Goal: Information Seeking & Learning: Learn about a topic

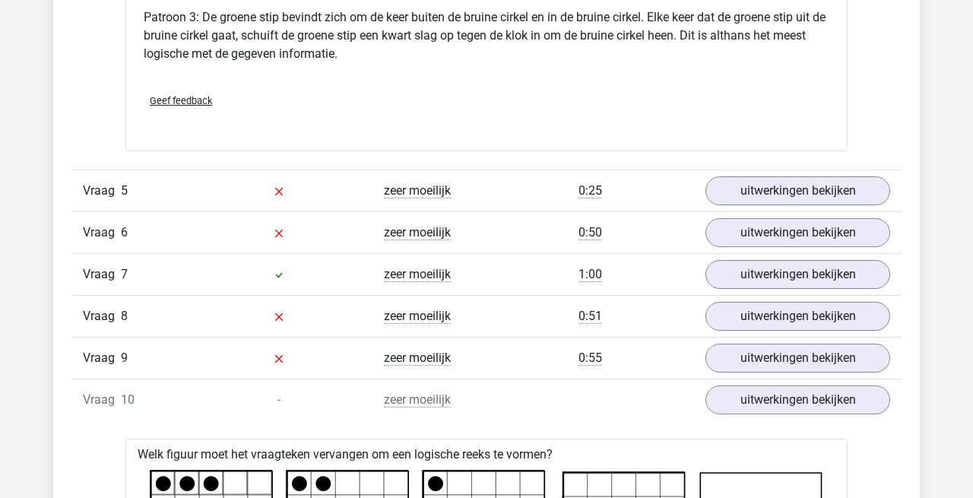
scroll to position [2954, 0]
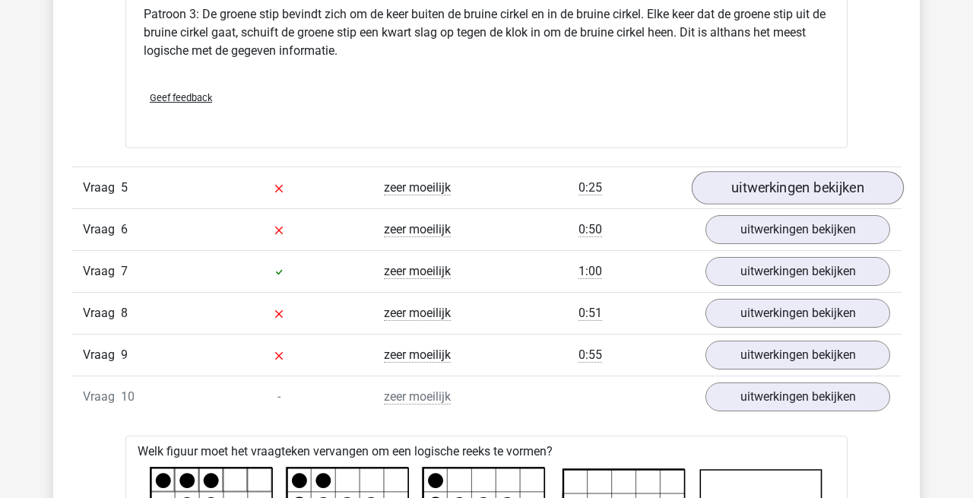
click at [795, 174] on link "uitwerkingen bekijken" at bounding box center [798, 187] width 212 height 33
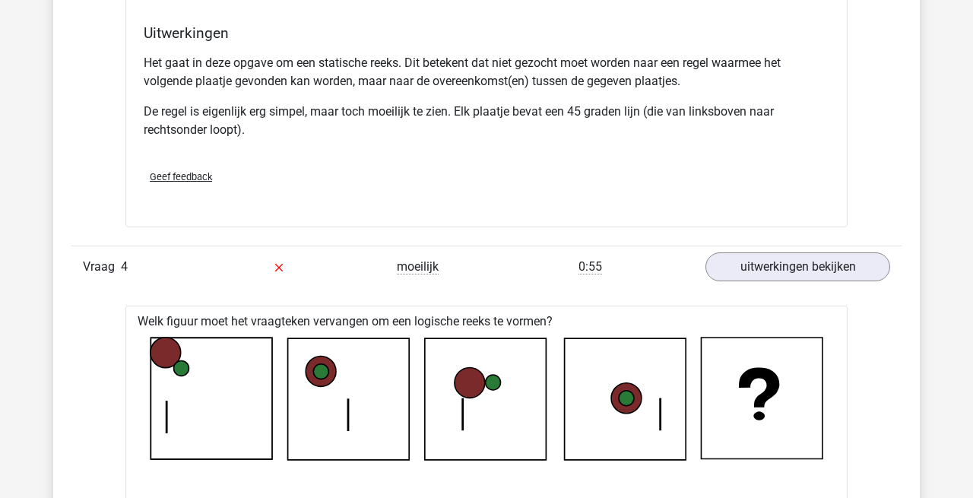
scroll to position [1837, 0]
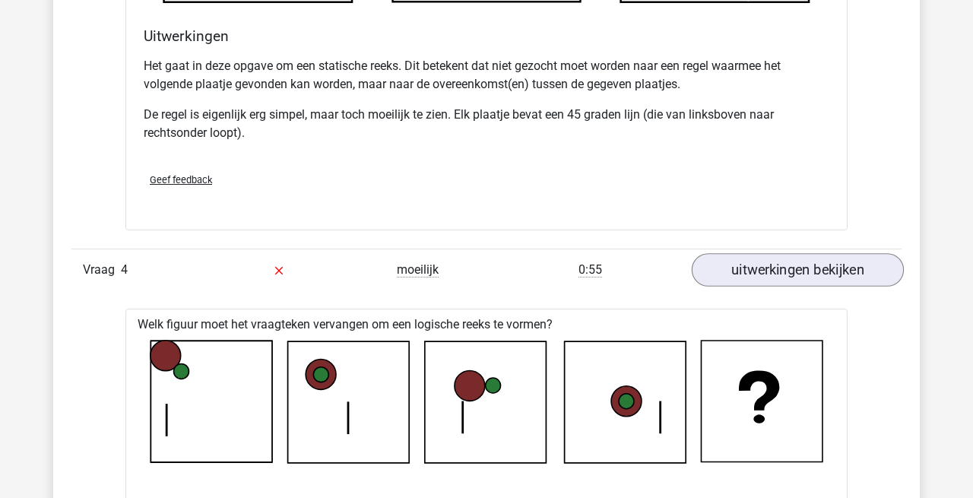
click at [788, 271] on link "uitwerkingen bekijken" at bounding box center [798, 269] width 212 height 33
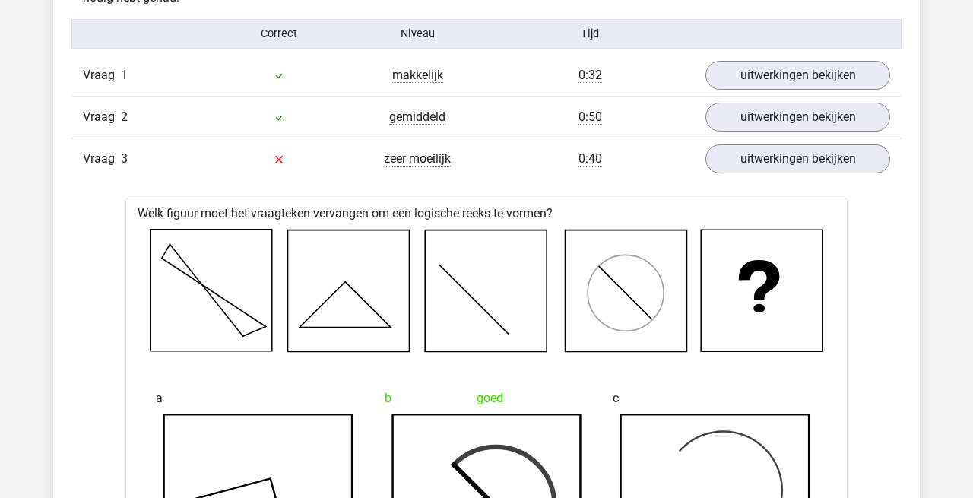
scroll to position [965, 0]
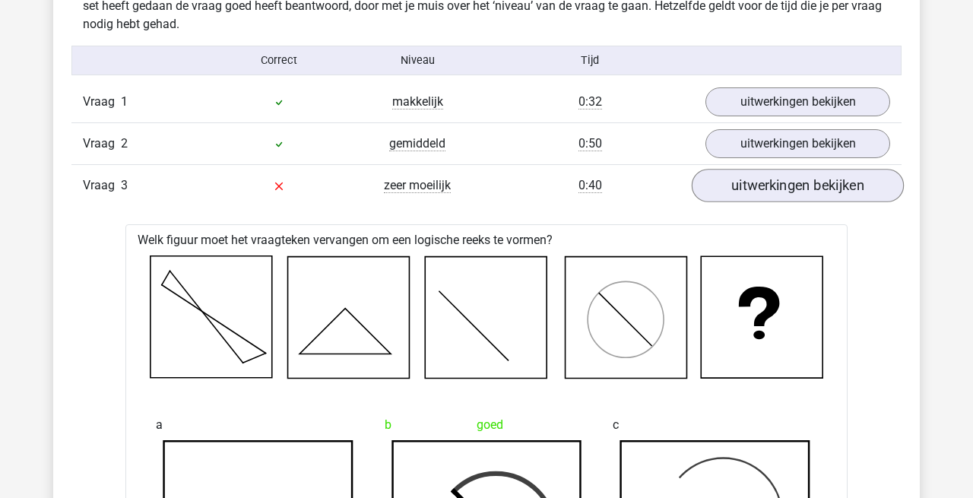
click at [759, 189] on link "uitwerkingen bekijken" at bounding box center [798, 186] width 212 height 33
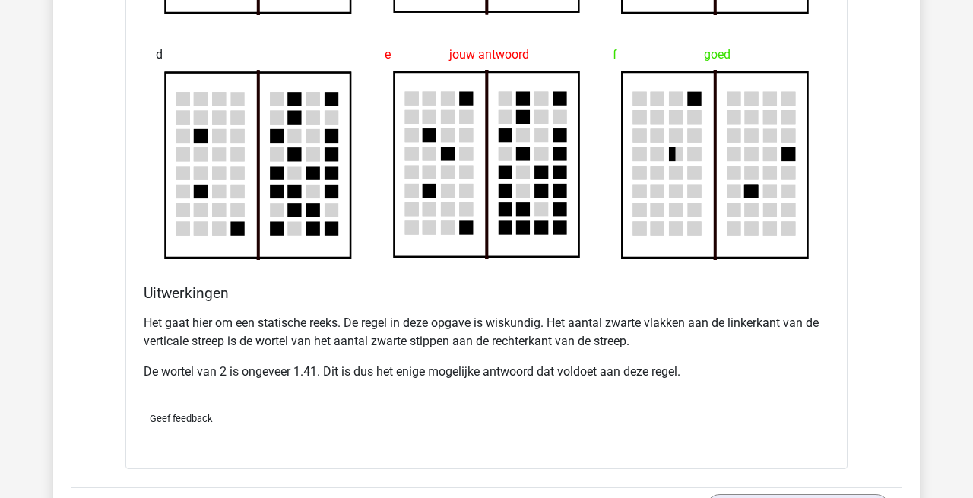
scroll to position [1699, 0]
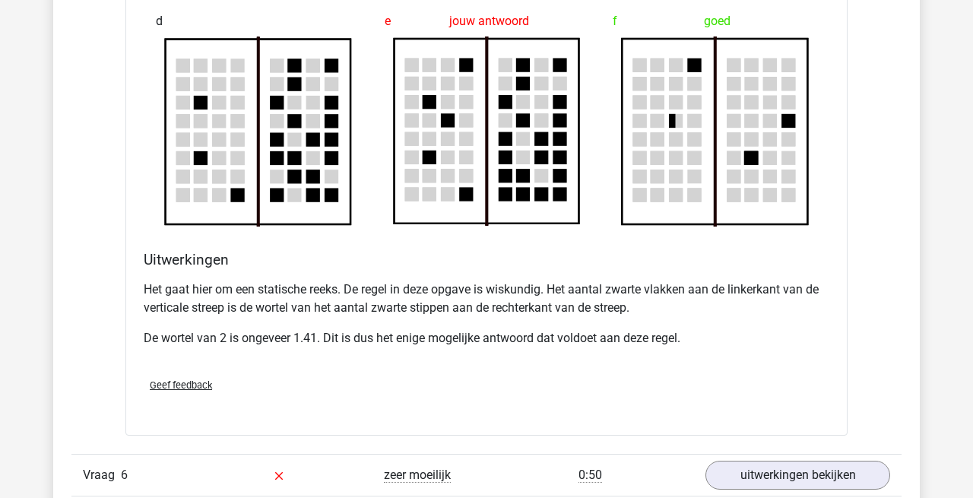
click at [598, 390] on div "Geef feedback" at bounding box center [487, 385] width 698 height 39
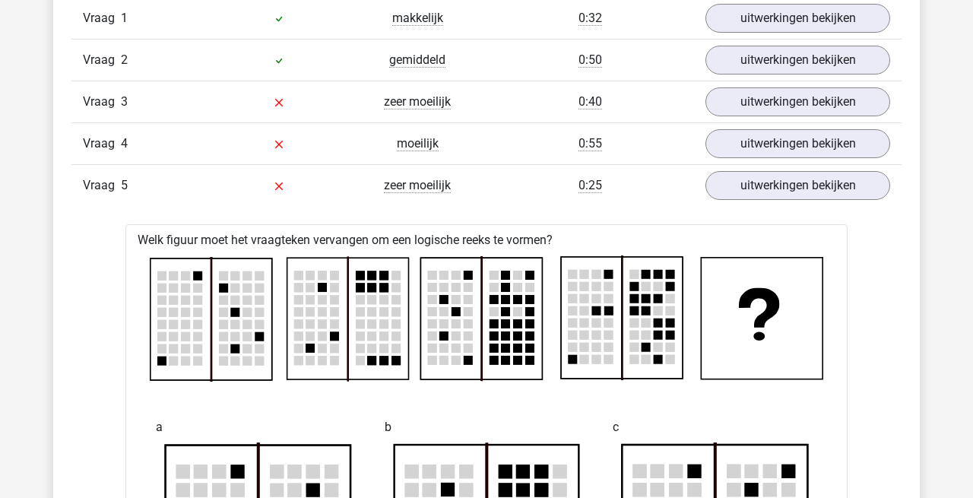
scroll to position [996, 0]
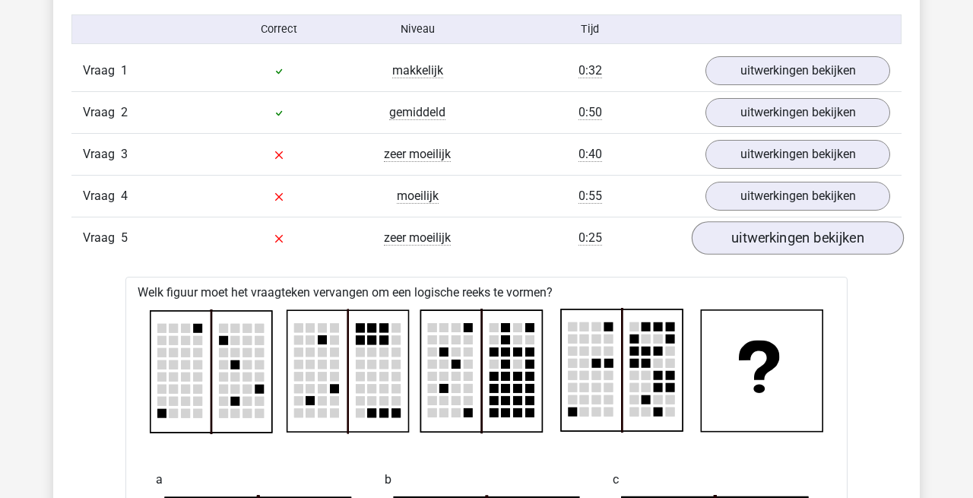
click at [775, 239] on link "uitwerkingen bekijken" at bounding box center [798, 238] width 212 height 33
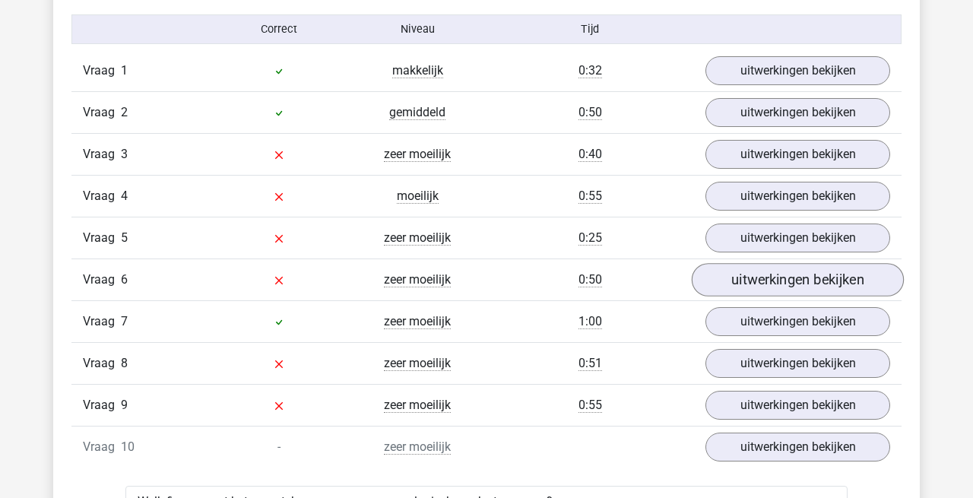
click at [801, 281] on link "uitwerkingen bekijken" at bounding box center [798, 280] width 212 height 33
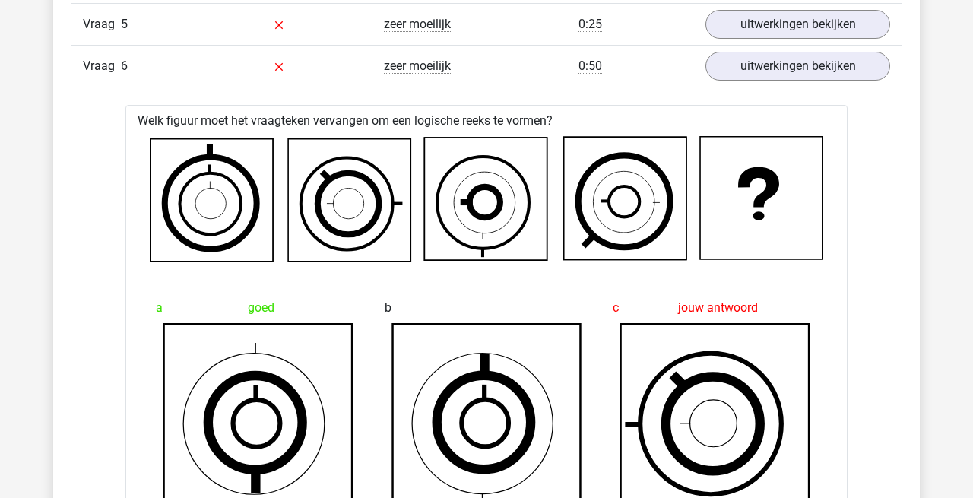
scroll to position [1197, 0]
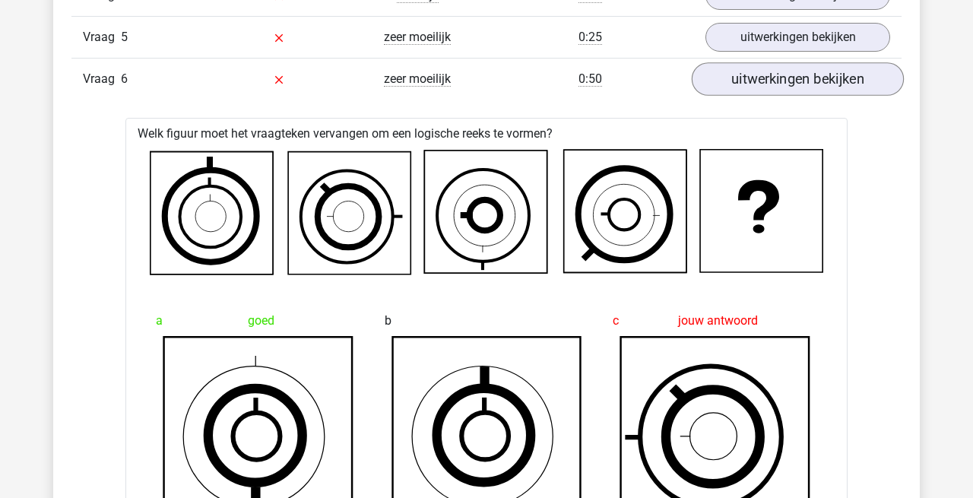
click at [804, 85] on link "uitwerkingen bekijken" at bounding box center [798, 79] width 212 height 33
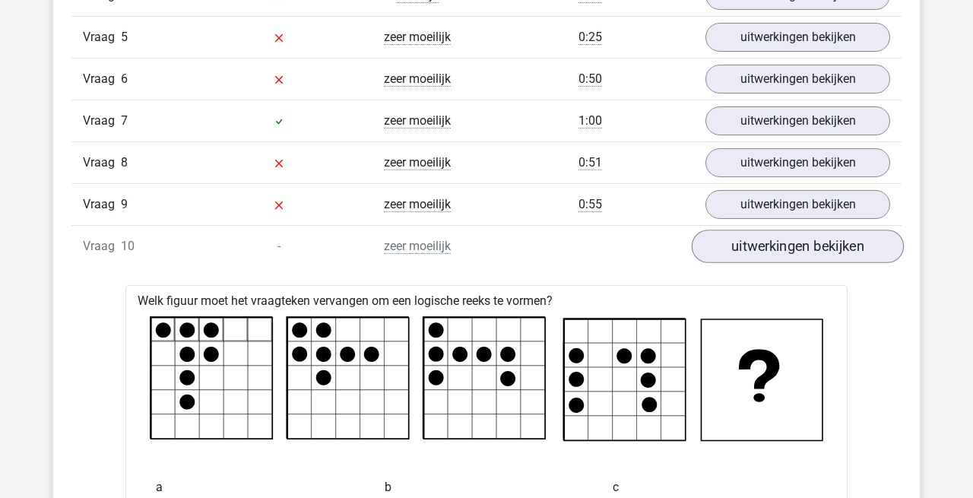
click at [780, 253] on link "uitwerkingen bekijken" at bounding box center [798, 246] width 212 height 33
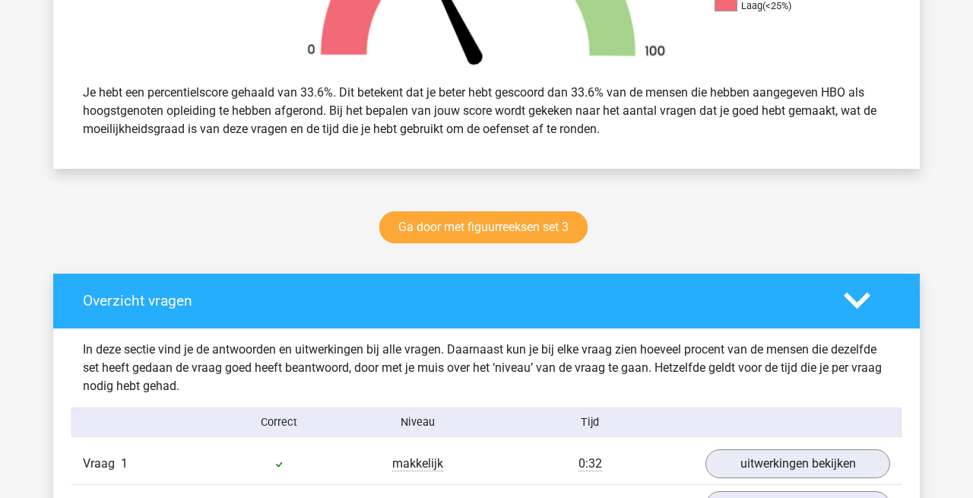
scroll to position [604, 0]
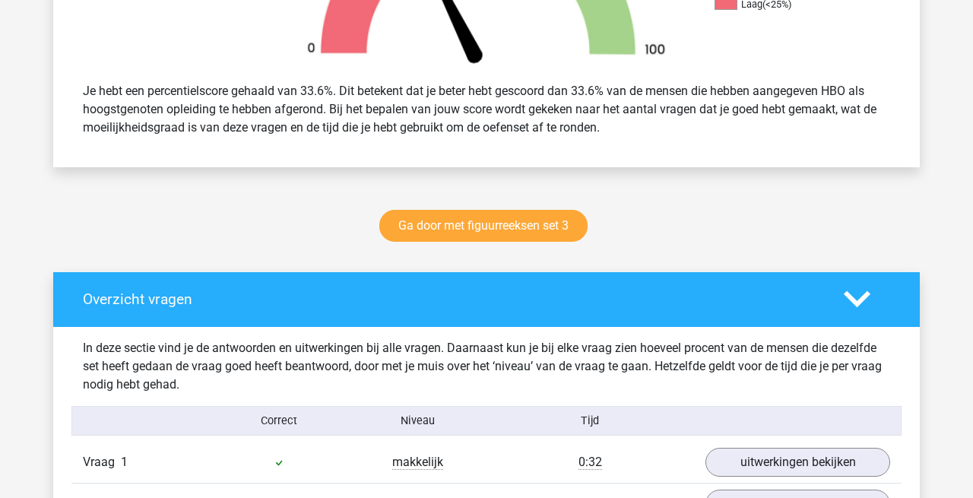
click at [861, 297] on icon at bounding box center [857, 299] width 27 height 27
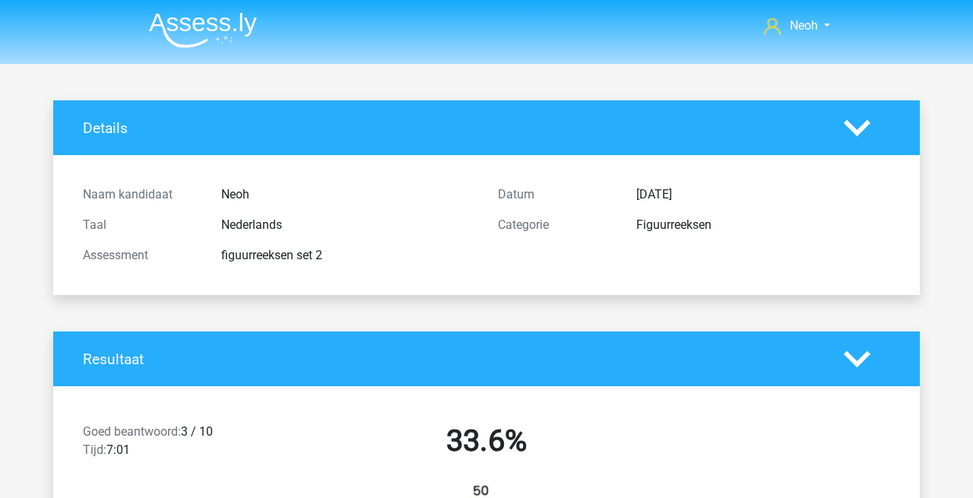
scroll to position [0, 0]
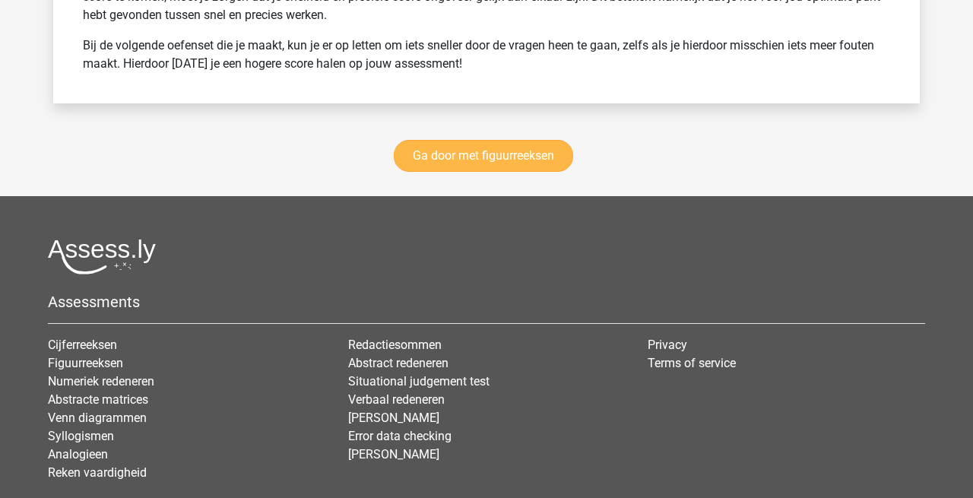
scroll to position [2199, 0]
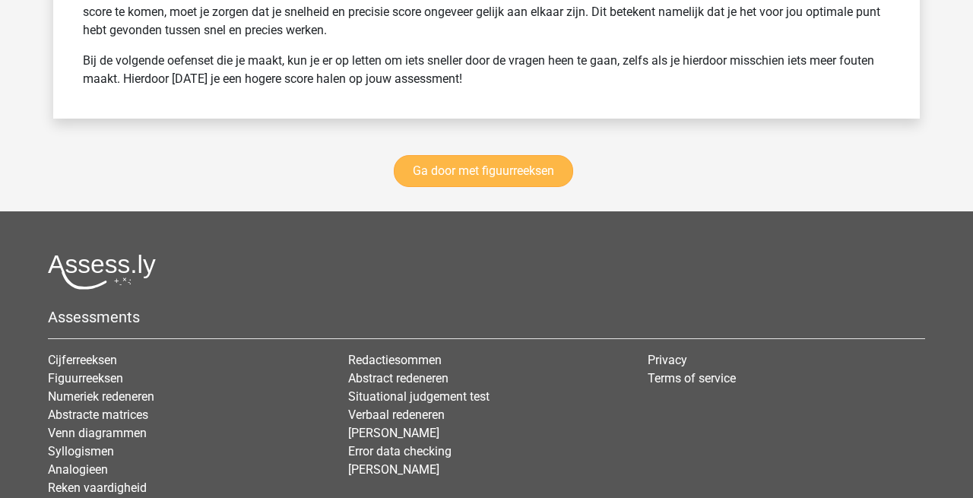
click at [512, 155] on link "Ga door met figuurreeksen" at bounding box center [483, 171] width 179 height 32
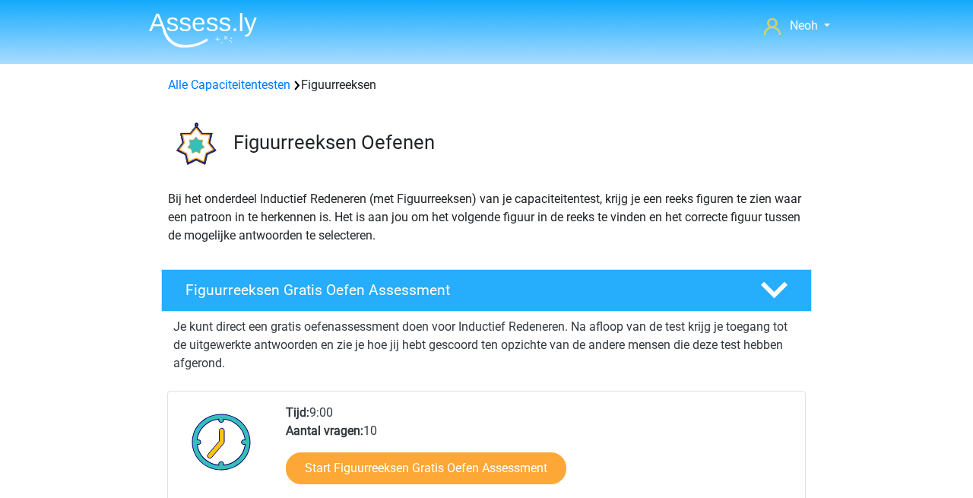
scroll to position [661, 0]
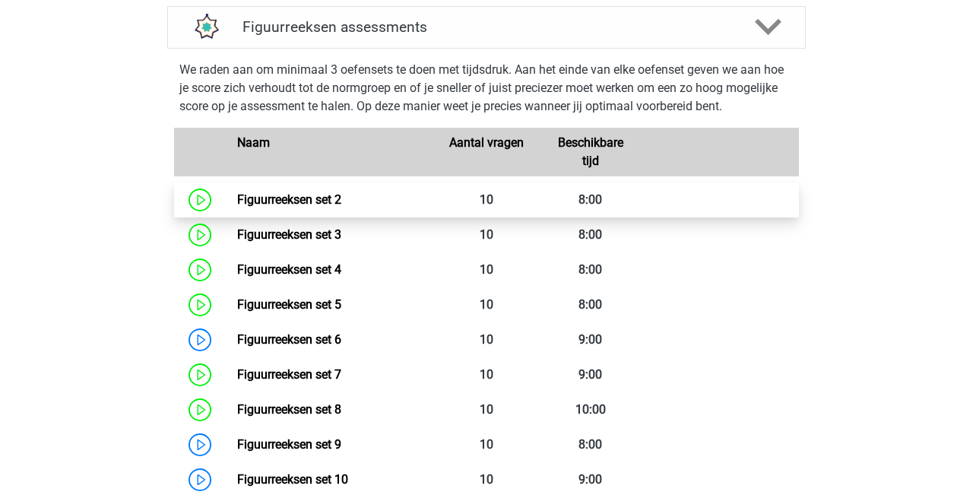
click at [237, 200] on link "Figuurreeksen set 2" at bounding box center [289, 199] width 104 height 14
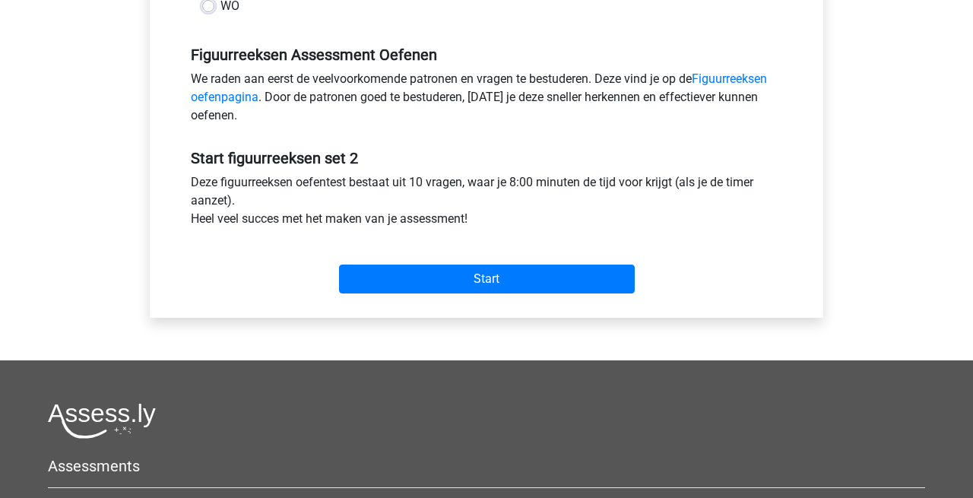
scroll to position [450, 0]
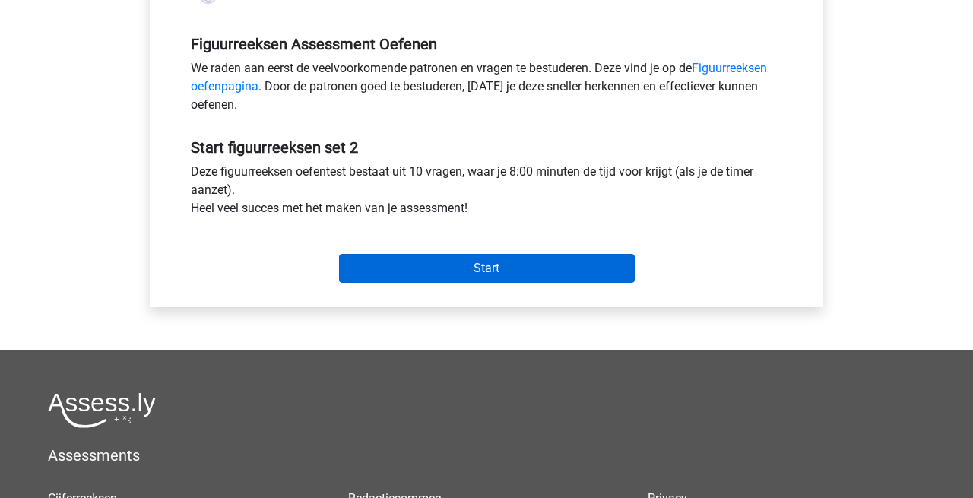
click at [521, 268] on input "Start" at bounding box center [487, 268] width 296 height 29
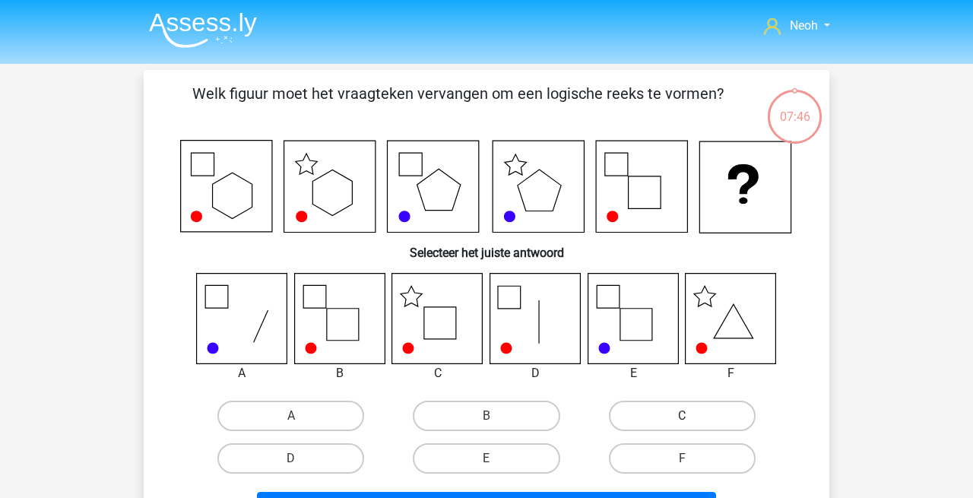
click at [684, 415] on label "C" at bounding box center [682, 416] width 147 height 30
click at [684, 416] on input "C" at bounding box center [687, 421] width 10 height 10
radio input "true"
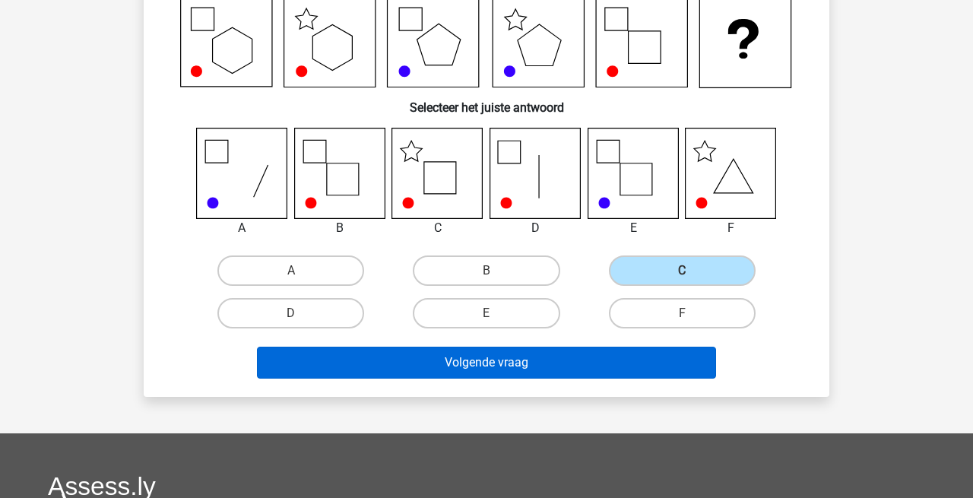
click at [519, 359] on button "Volgende vraag" at bounding box center [487, 363] width 460 height 32
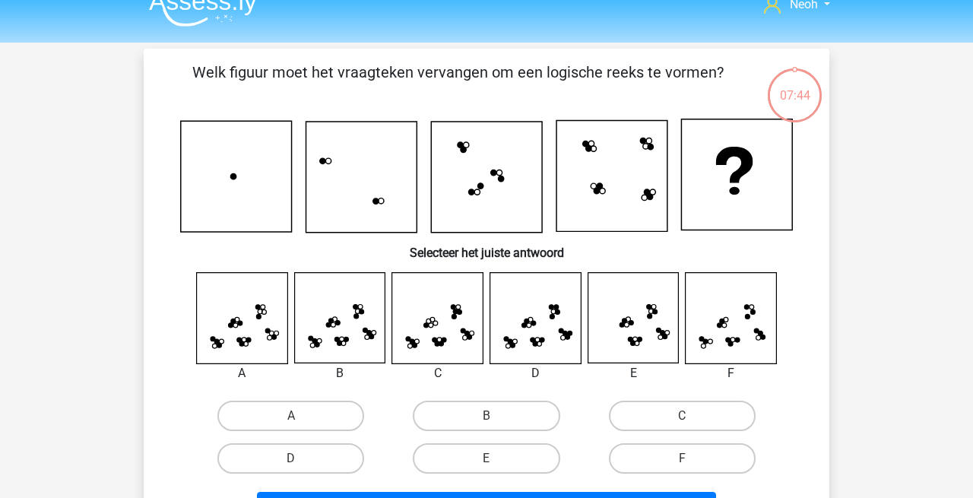
scroll to position [18, 0]
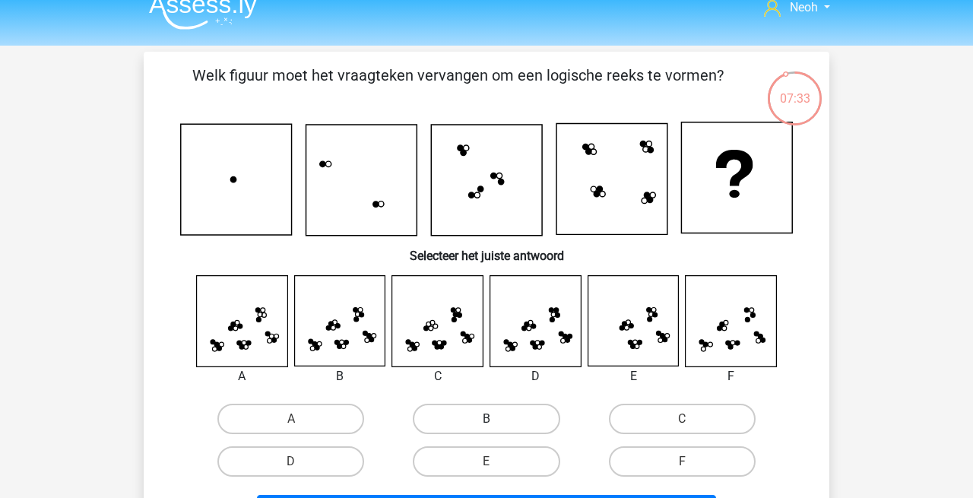
click at [477, 428] on label "B" at bounding box center [486, 419] width 147 height 30
click at [487, 428] on input "B" at bounding box center [492, 424] width 10 height 10
radio input "true"
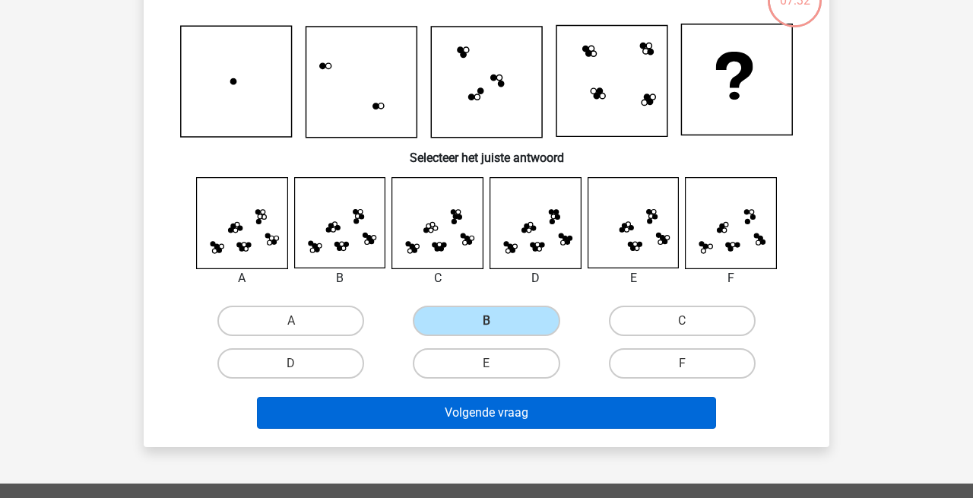
click at [525, 397] on button "Volgende vraag" at bounding box center [487, 413] width 460 height 32
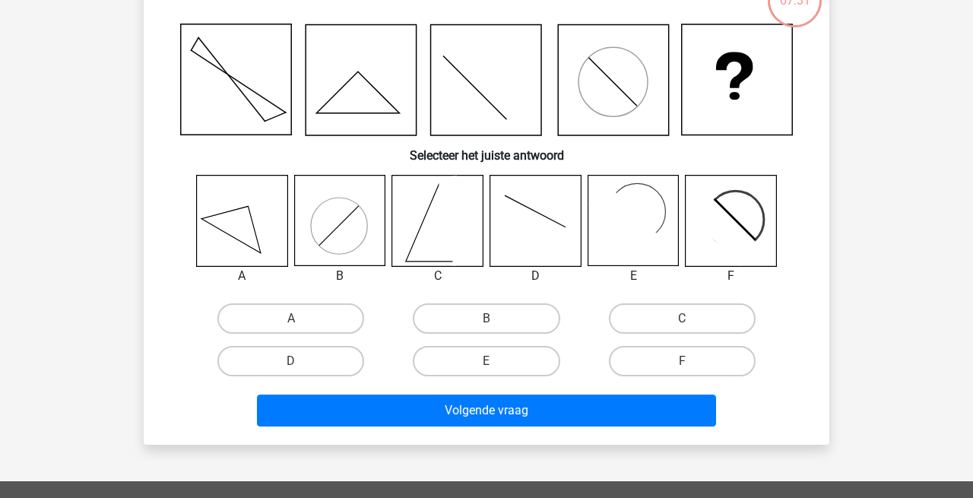
scroll to position [70, 0]
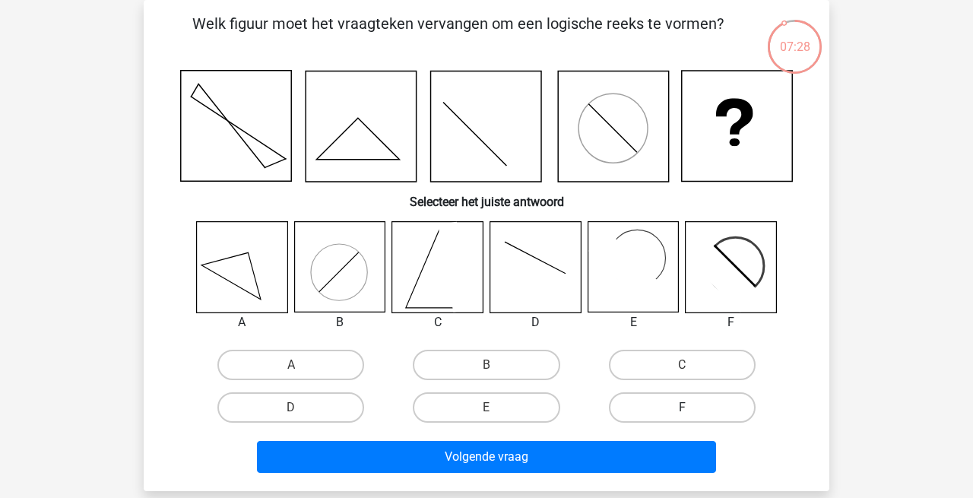
click at [666, 413] on label "F" at bounding box center [682, 407] width 147 height 30
click at [682, 413] on input "F" at bounding box center [687, 412] width 10 height 10
radio input "true"
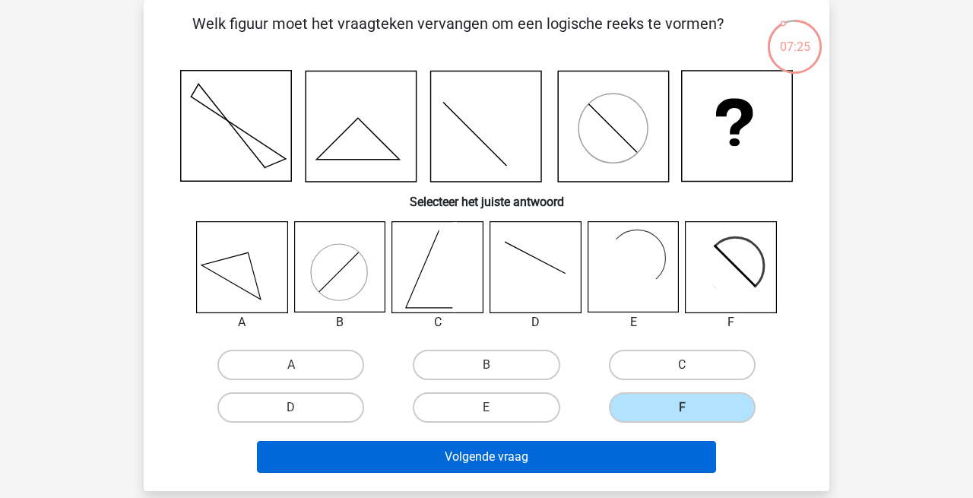
click at [506, 447] on button "Volgende vraag" at bounding box center [487, 457] width 460 height 32
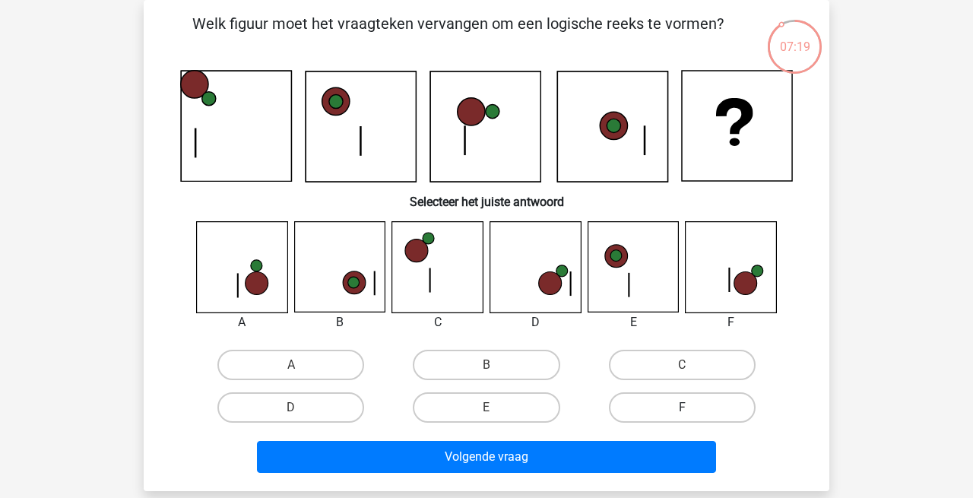
click at [672, 411] on label "F" at bounding box center [682, 407] width 147 height 30
click at [682, 411] on input "F" at bounding box center [687, 412] width 10 height 10
radio input "true"
click at [537, 439] on div "Volgende vraag" at bounding box center [486, 454] width 637 height 50
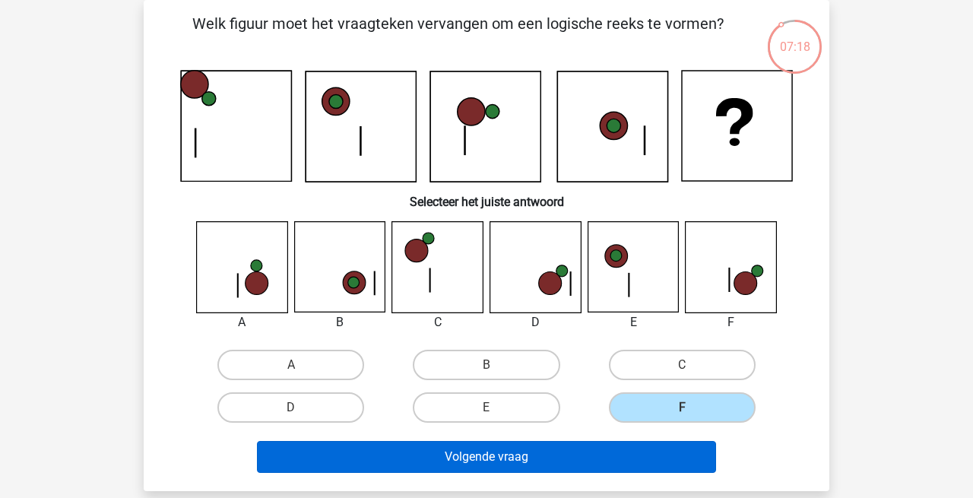
click at [488, 467] on button "Volgende vraag" at bounding box center [487, 457] width 460 height 32
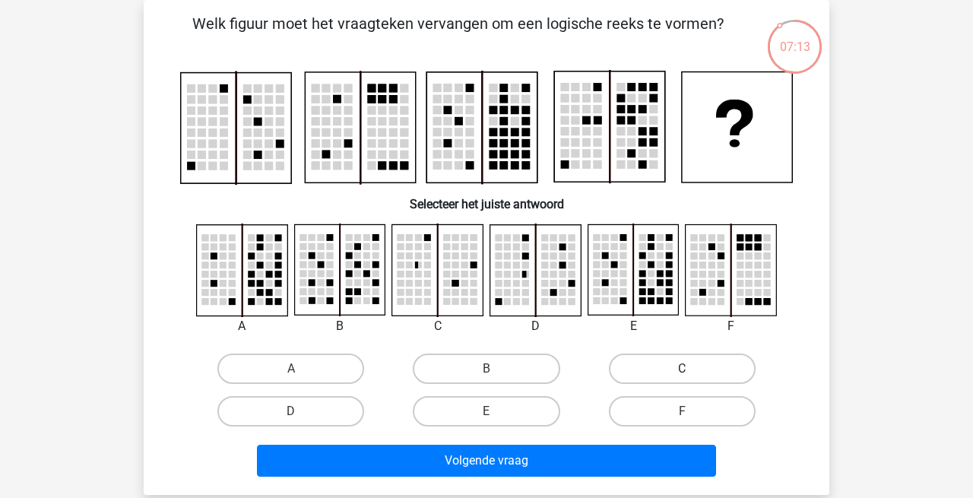
click at [658, 366] on label "C" at bounding box center [682, 369] width 147 height 30
click at [682, 369] on input "C" at bounding box center [687, 374] width 10 height 10
radio input "true"
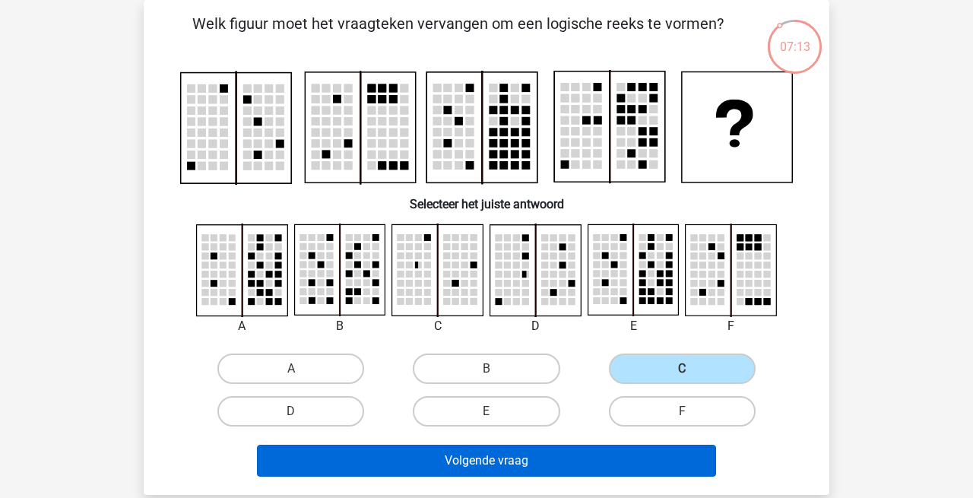
click at [475, 453] on button "Volgende vraag" at bounding box center [487, 461] width 460 height 32
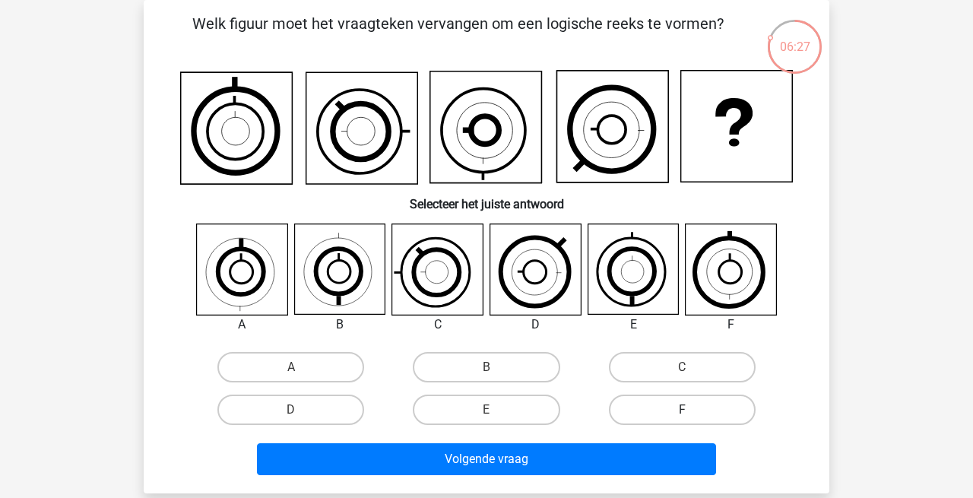
click at [669, 404] on label "F" at bounding box center [682, 410] width 147 height 30
click at [682, 410] on input "F" at bounding box center [687, 415] width 10 height 10
radio input "true"
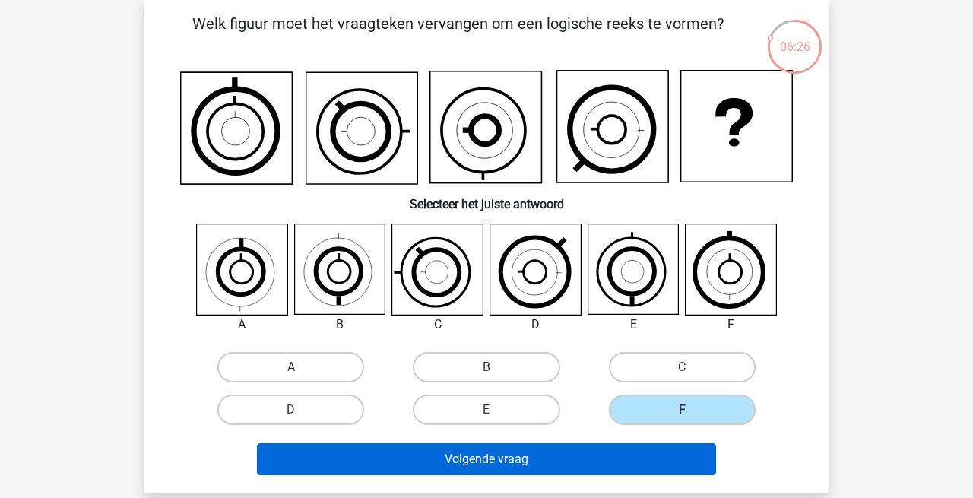
click at [549, 459] on button "Volgende vraag" at bounding box center [487, 459] width 460 height 32
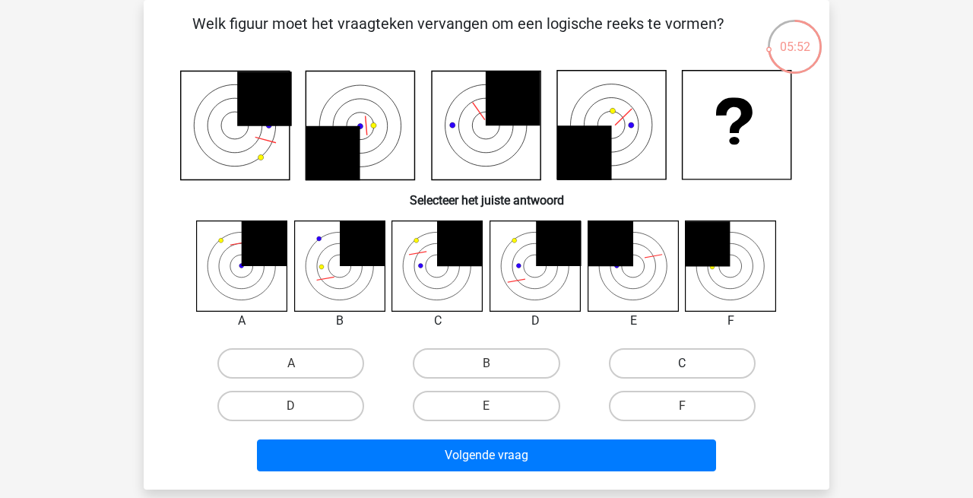
click at [667, 369] on label "C" at bounding box center [682, 363] width 147 height 30
click at [682, 369] on input "C" at bounding box center [687, 368] width 10 height 10
radio input "true"
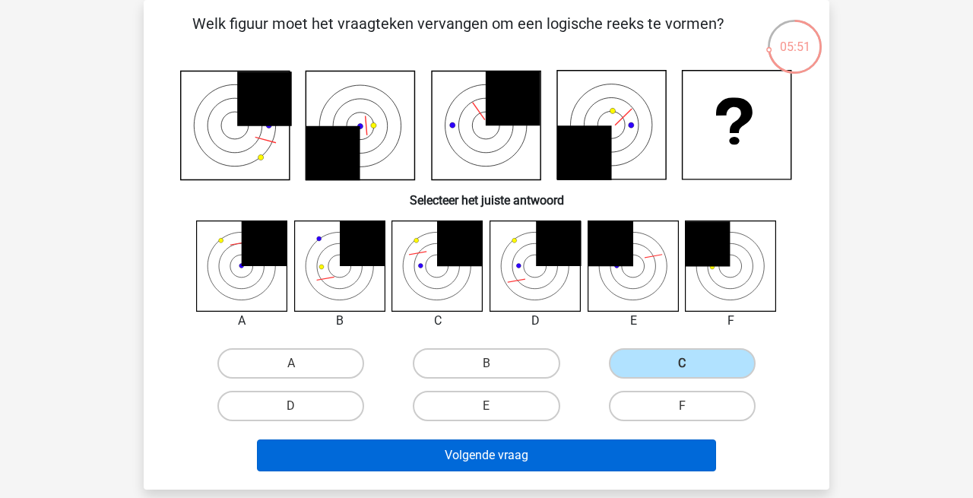
click at [501, 443] on button "Volgende vraag" at bounding box center [487, 455] width 460 height 32
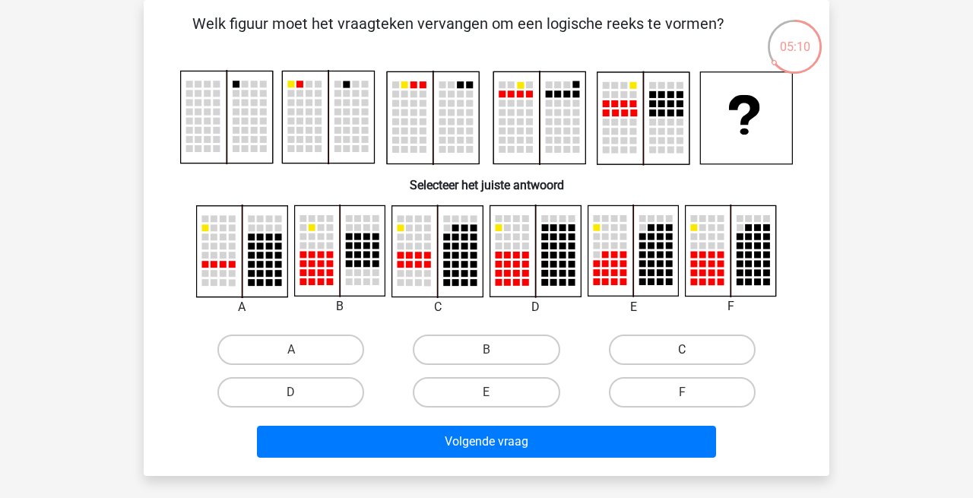
click at [663, 346] on label "C" at bounding box center [682, 350] width 147 height 30
click at [682, 350] on input "C" at bounding box center [687, 355] width 10 height 10
radio input "true"
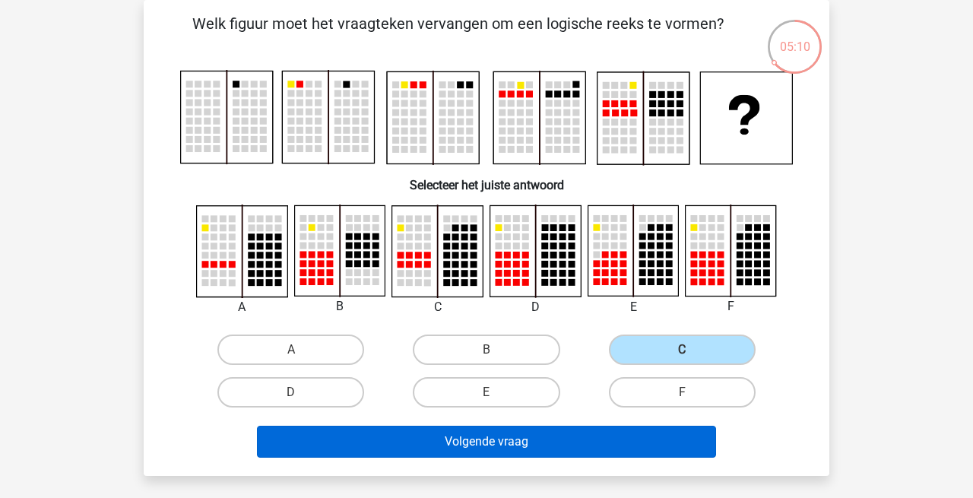
click at [518, 451] on button "Volgende vraag" at bounding box center [487, 442] width 460 height 32
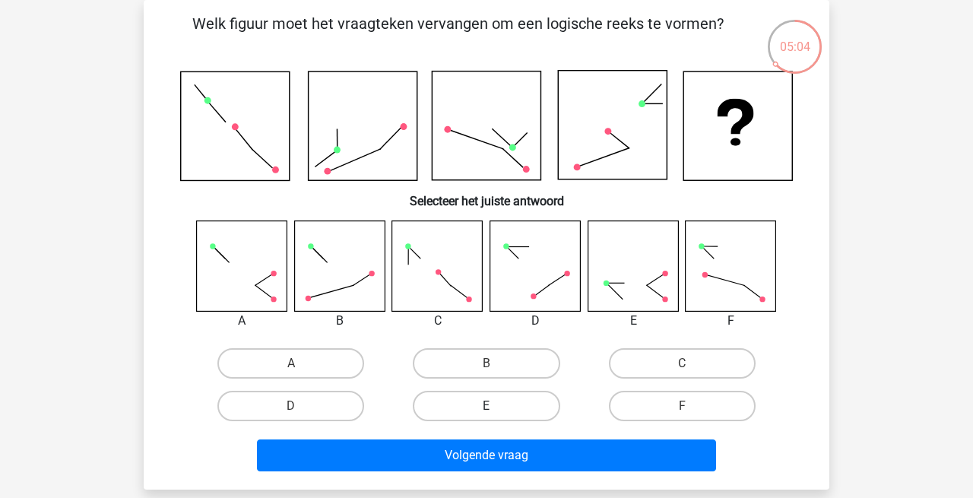
click at [508, 397] on label "E" at bounding box center [486, 406] width 147 height 30
click at [496, 406] on input "E" at bounding box center [492, 411] width 10 height 10
radio input "true"
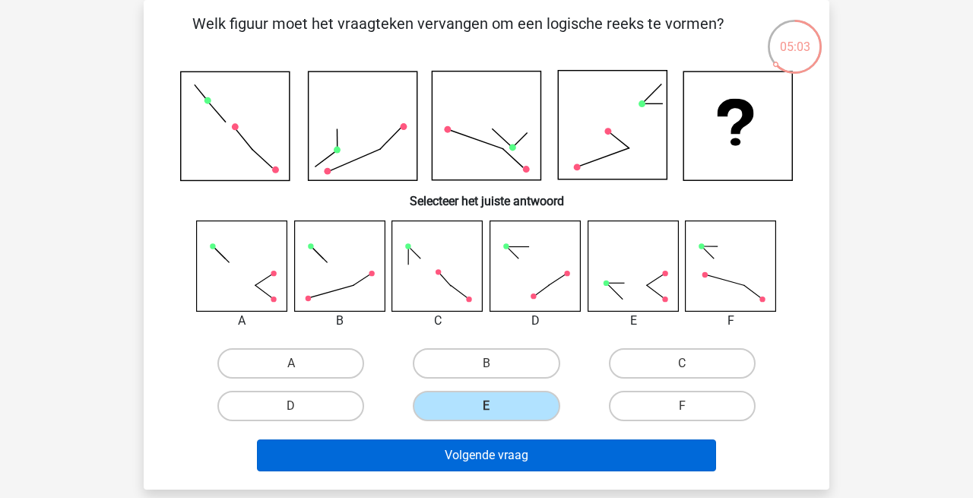
click at [511, 459] on button "Volgende vraag" at bounding box center [487, 455] width 460 height 32
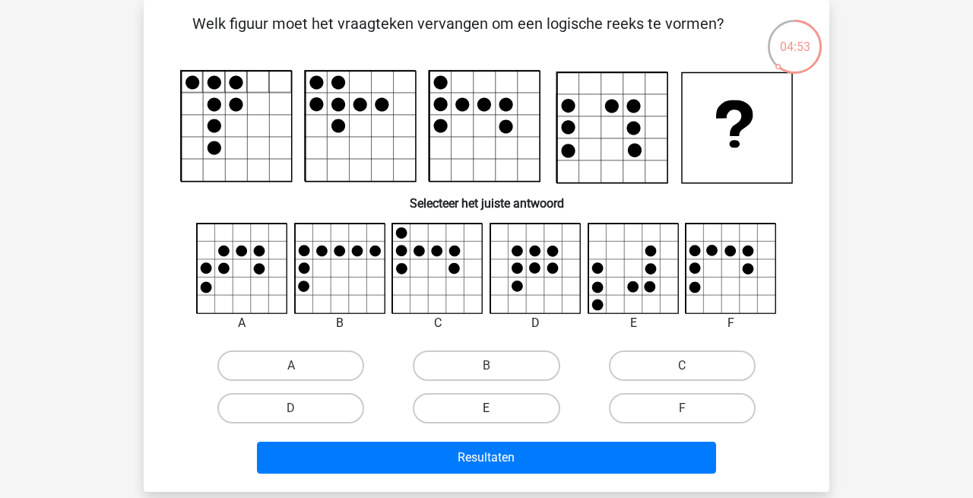
click at [518, 415] on label "E" at bounding box center [486, 408] width 147 height 30
click at [496, 415] on input "E" at bounding box center [492, 413] width 10 height 10
radio input "true"
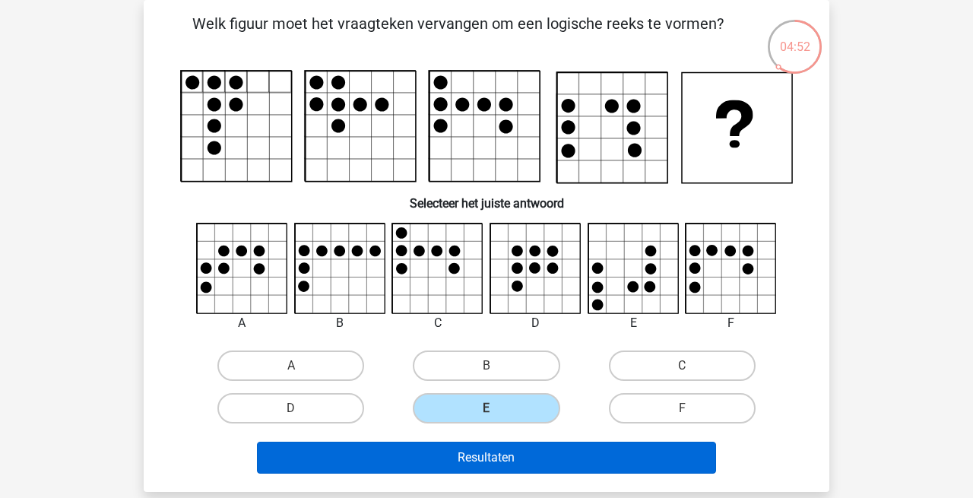
click at [477, 471] on button "Resultaten" at bounding box center [487, 458] width 460 height 32
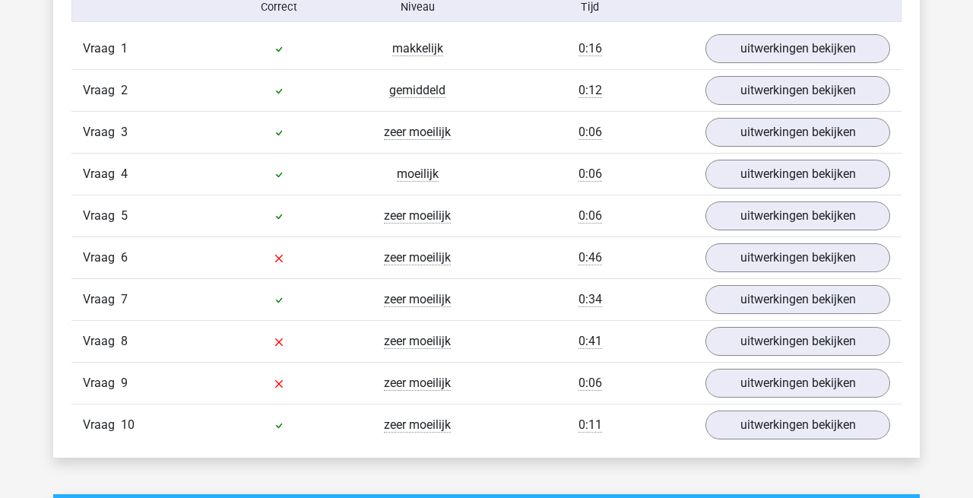
scroll to position [988, 0]
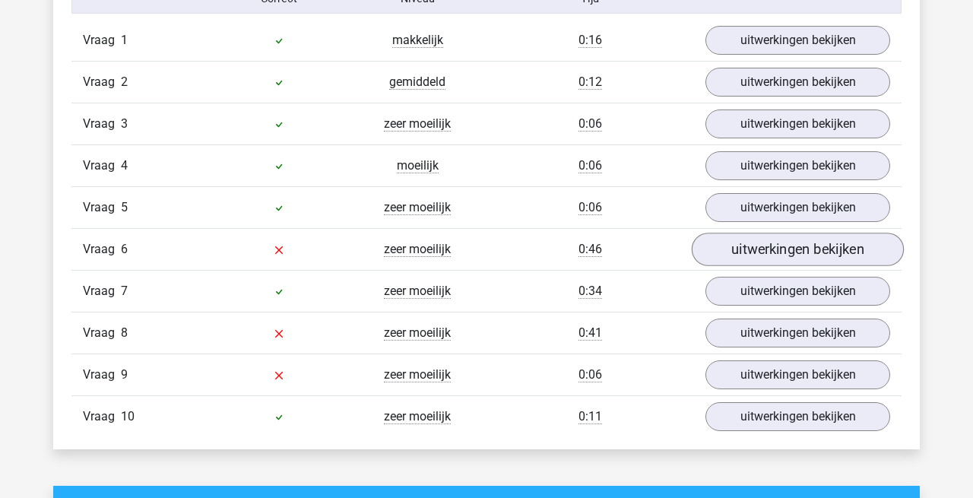
click at [766, 243] on link "uitwerkingen bekijken" at bounding box center [798, 249] width 212 height 33
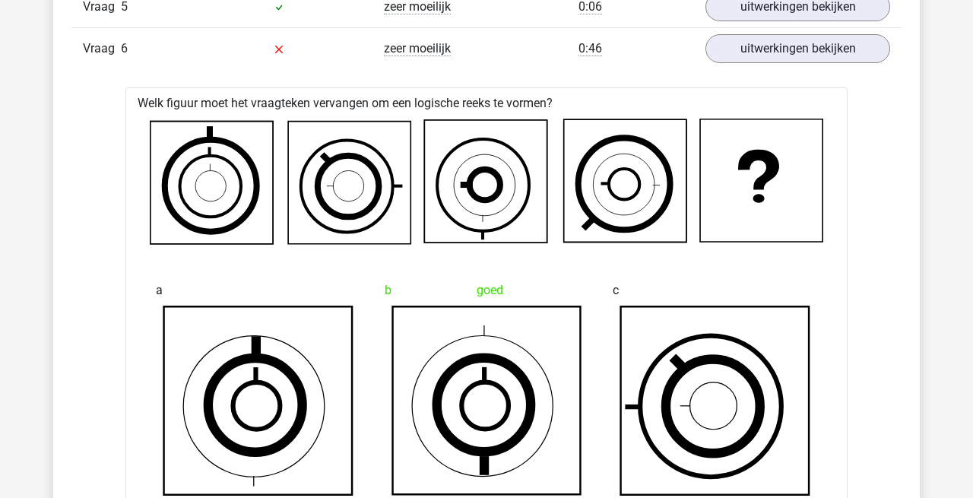
scroll to position [1185, 0]
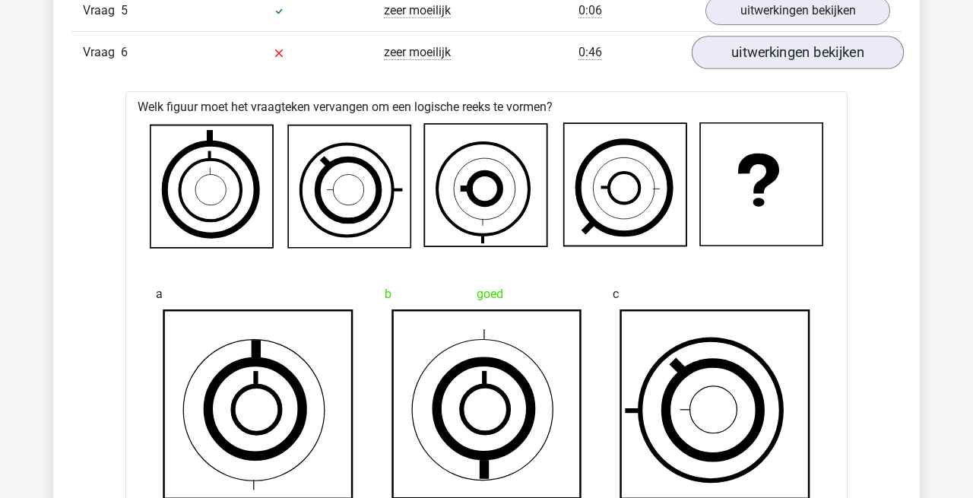
click at [782, 56] on link "uitwerkingen bekijken" at bounding box center [798, 52] width 212 height 33
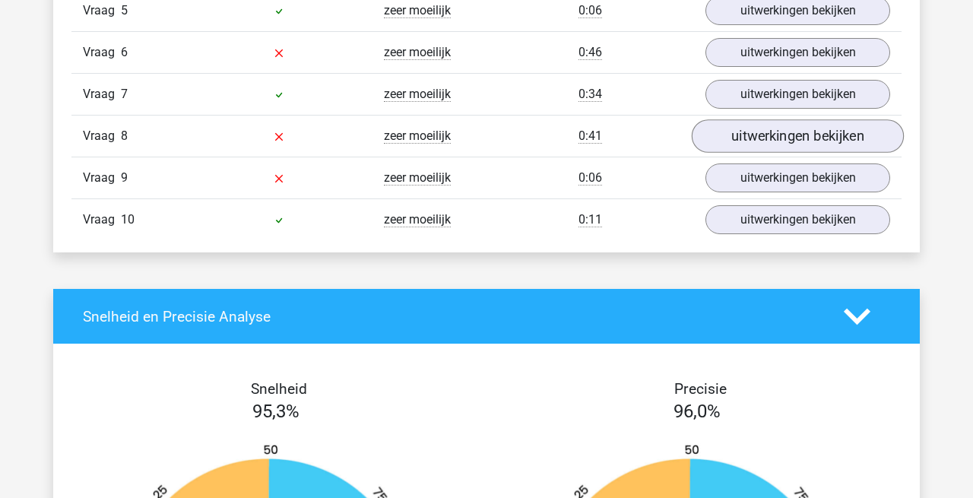
click at [749, 126] on link "uitwerkingen bekijken" at bounding box center [798, 136] width 212 height 33
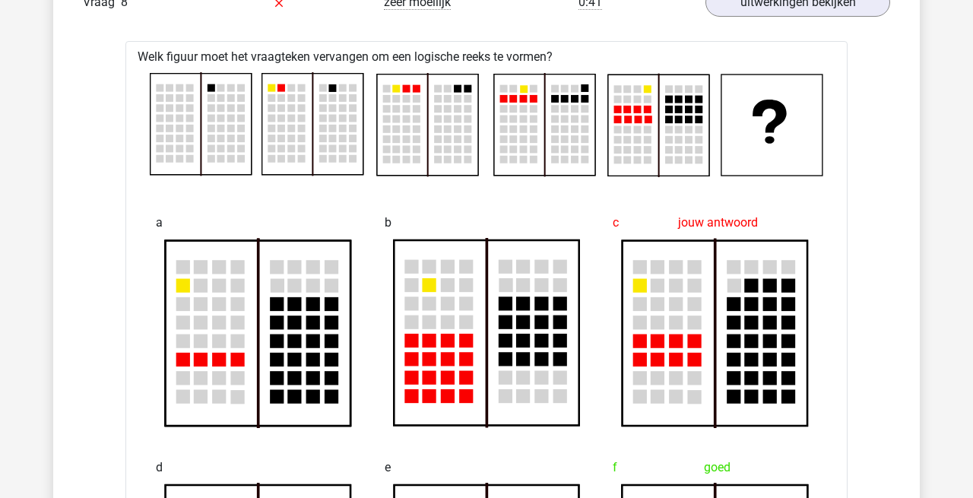
scroll to position [1305, 0]
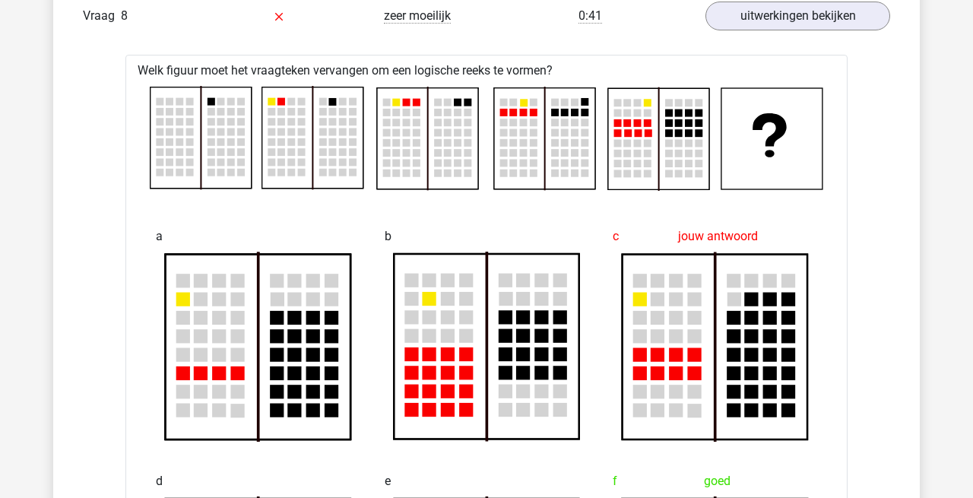
click at [797, 30] on div "Vraag 8 zeer moeilijk 0:41 uitwerkingen bekijken" at bounding box center [486, 16] width 830 height 42
click at [794, 14] on link "uitwerkingen bekijken" at bounding box center [798, 16] width 212 height 33
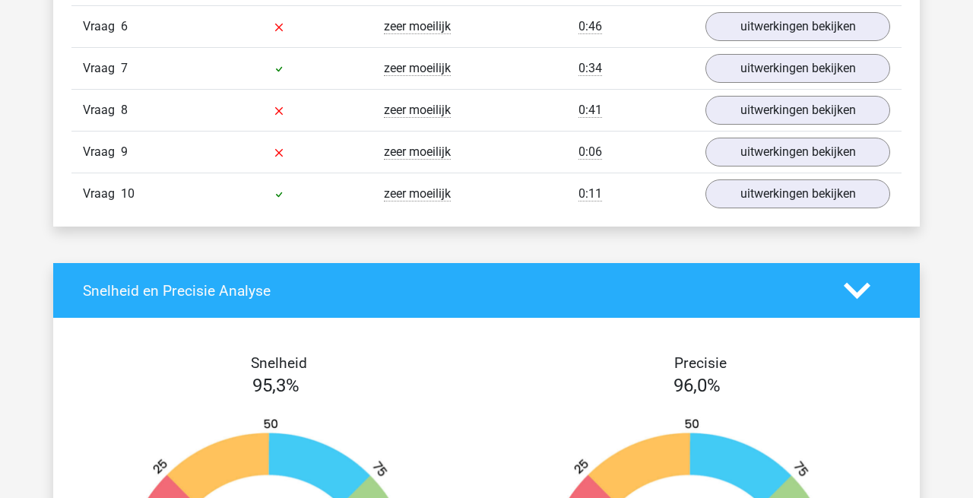
scroll to position [1210, 0]
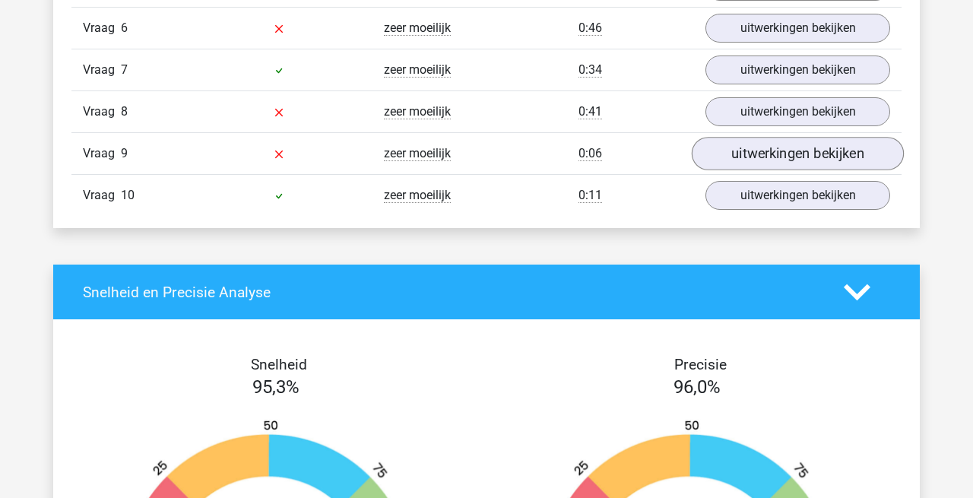
click at [727, 153] on link "uitwerkingen bekijken" at bounding box center [798, 154] width 212 height 33
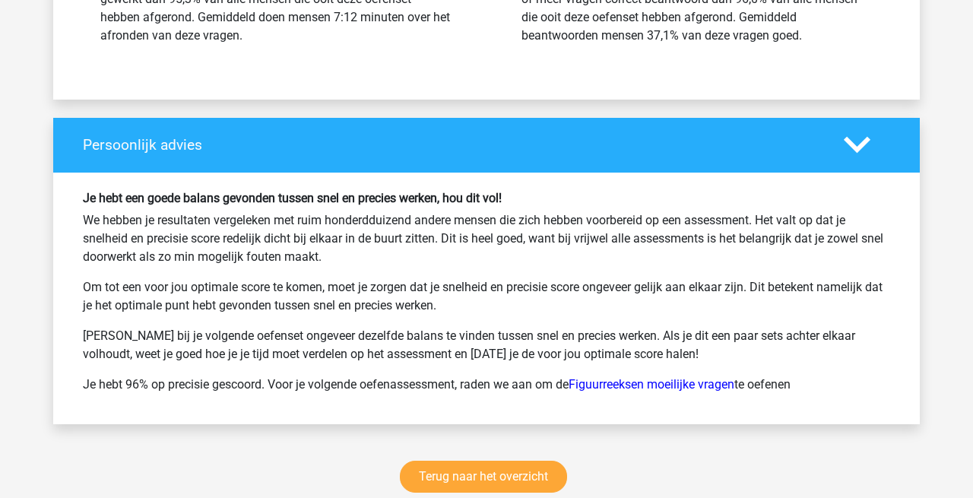
scroll to position [2826, 0]
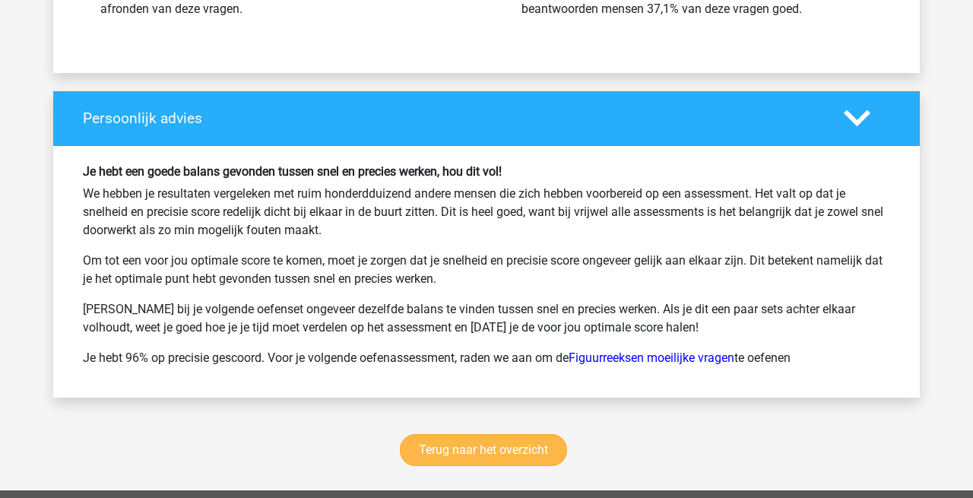
click at [493, 444] on link "Terug naar het overzicht" at bounding box center [483, 450] width 167 height 32
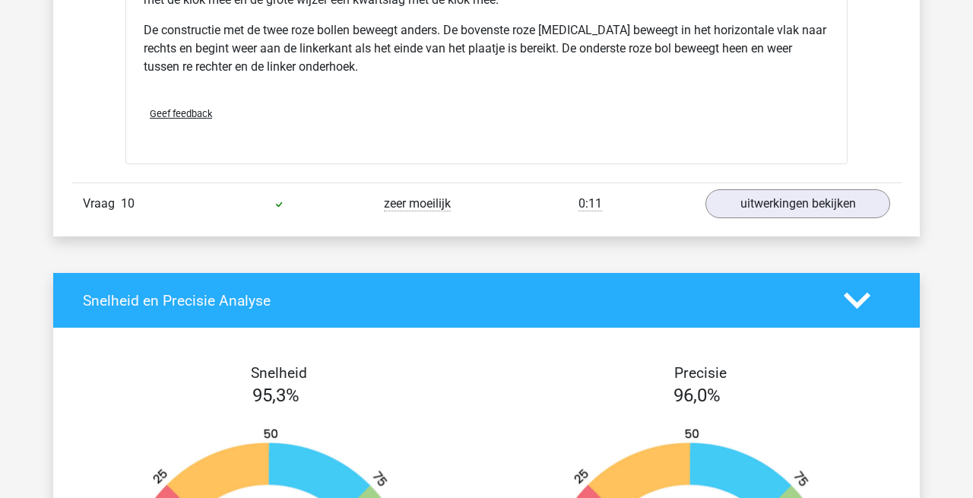
scroll to position [2134, 0]
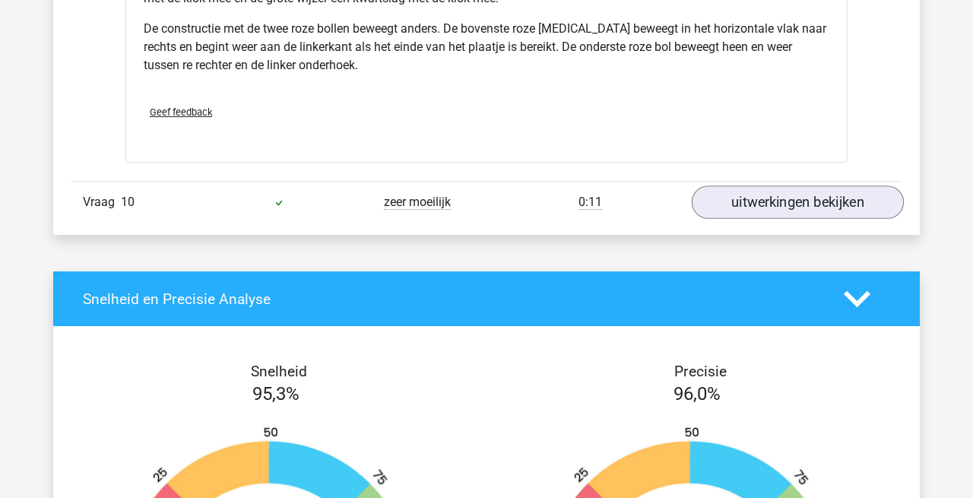
click at [757, 201] on link "uitwerkingen bekijken" at bounding box center [798, 202] width 212 height 33
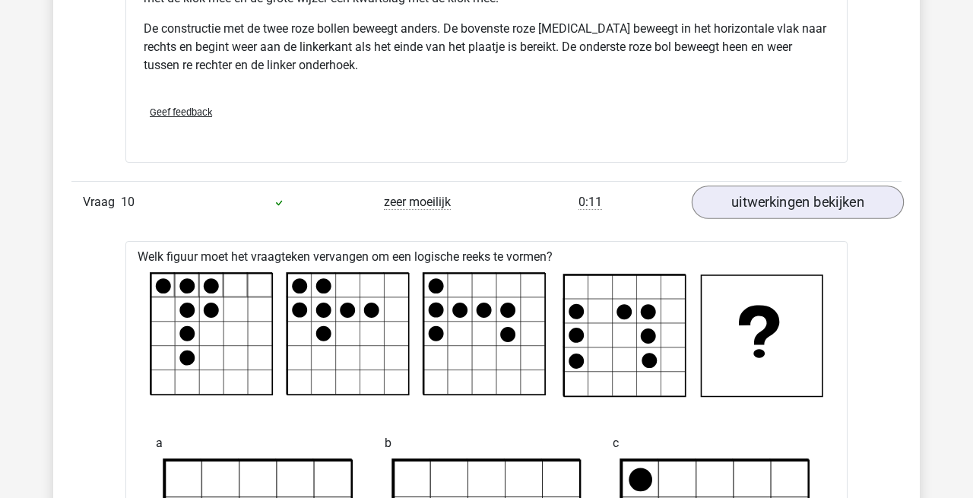
click at [757, 201] on link "uitwerkingen bekijken" at bounding box center [798, 202] width 212 height 33
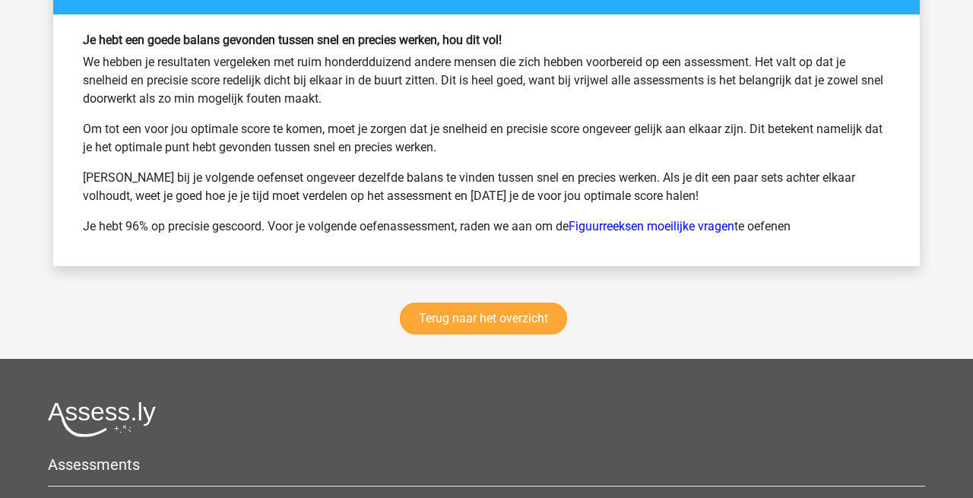
scroll to position [2993, 0]
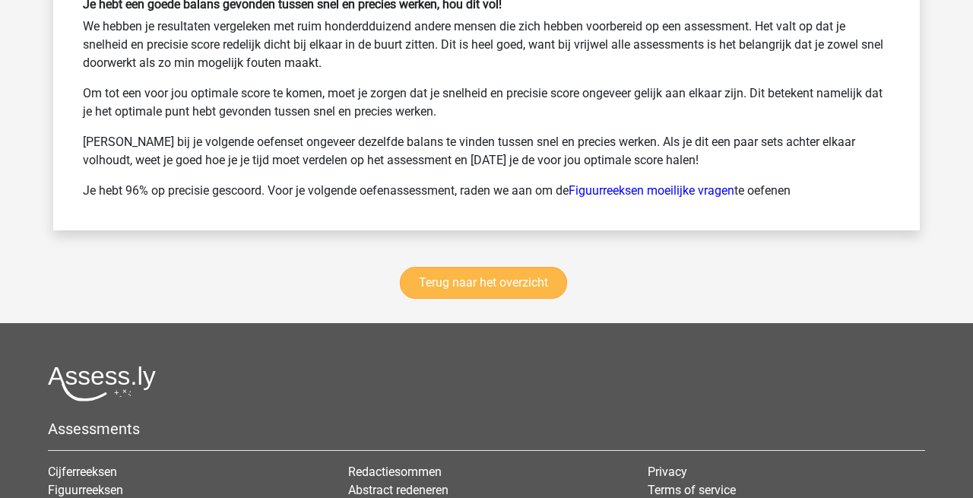
click at [522, 277] on link "Terug naar het overzicht" at bounding box center [483, 283] width 167 height 32
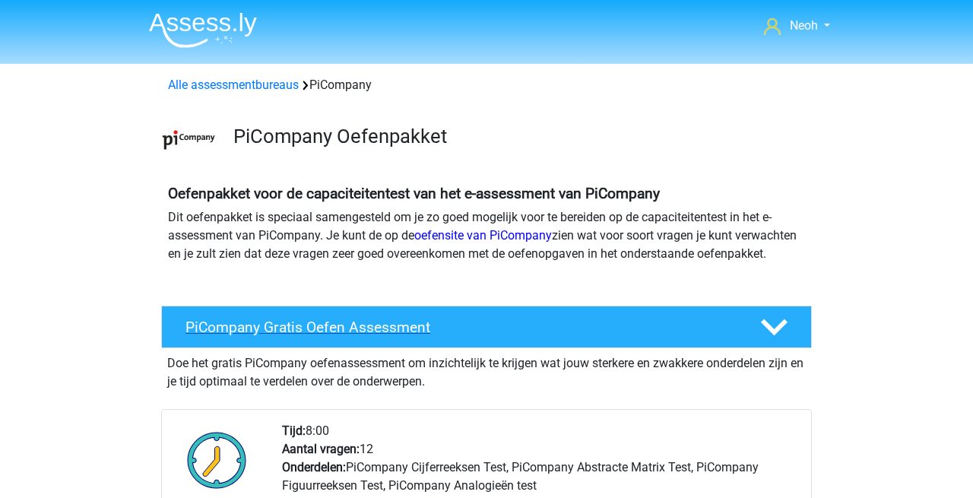
click at [439, 331] on div "PiCompany Gratis Oefen Assessment" at bounding box center [486, 327] width 651 height 43
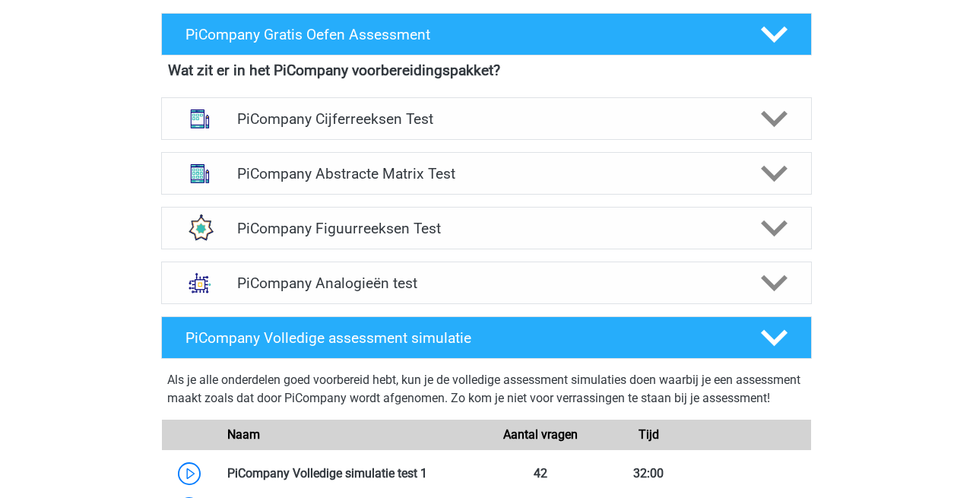
scroll to position [306, 0]
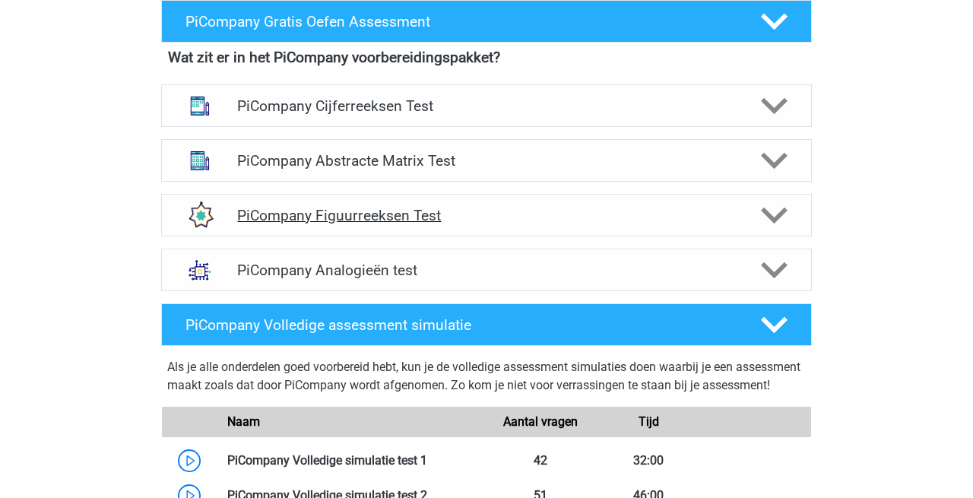
click at [687, 224] on h4 "PiCompany Figuurreeksen Test" at bounding box center [486, 215] width 498 height 17
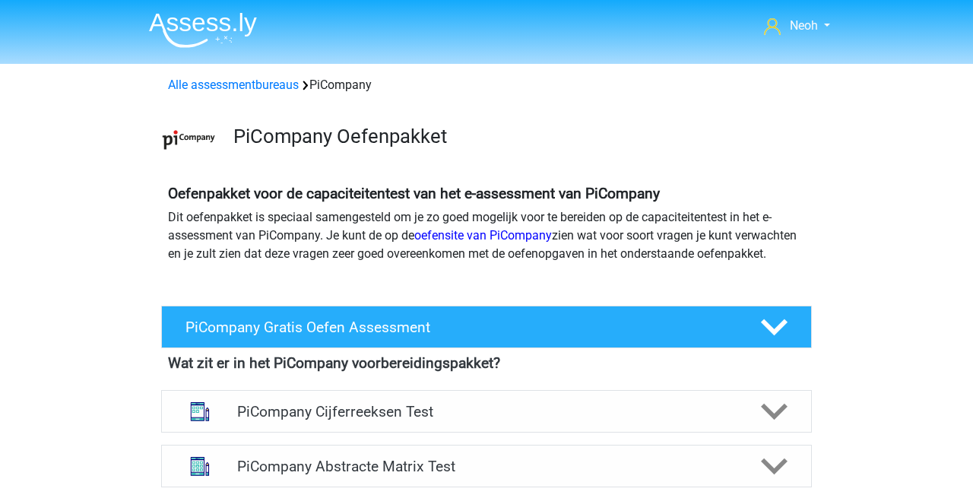
scroll to position [0, 0]
click at [266, 82] on link "Alle assessmentbureaus" at bounding box center [233, 85] width 131 height 14
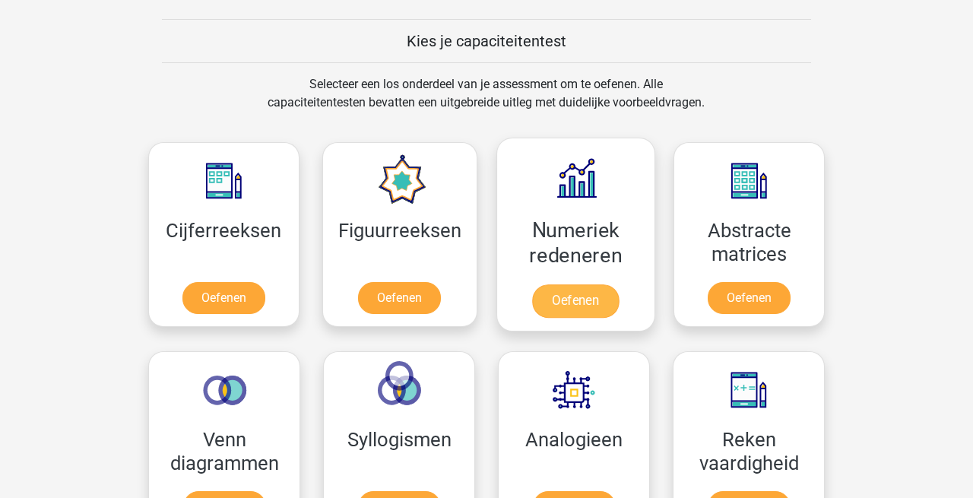
scroll to position [1371, 0]
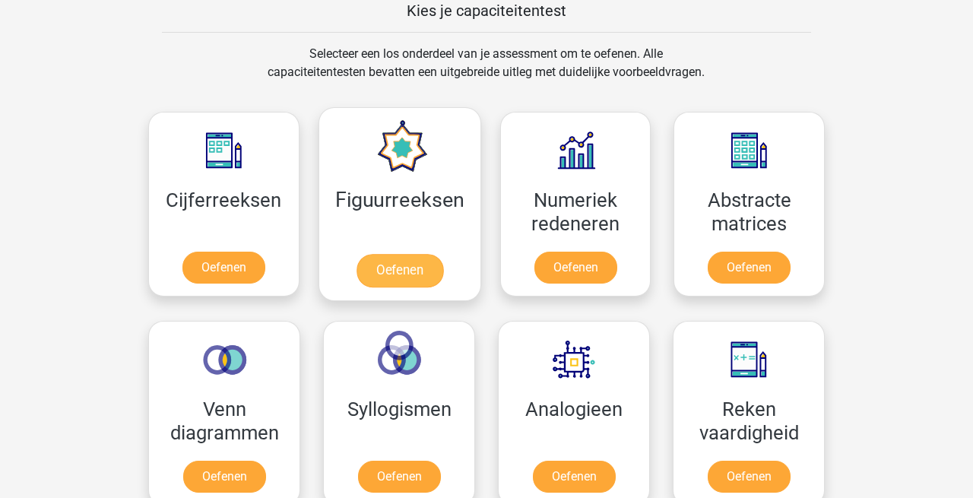
click at [415, 265] on link "Oefenen" at bounding box center [399, 270] width 87 height 33
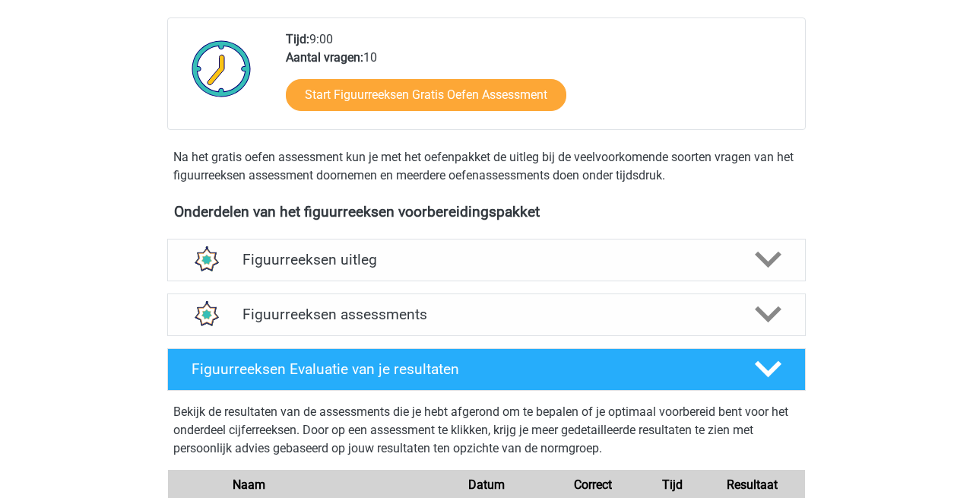
scroll to position [367, 0]
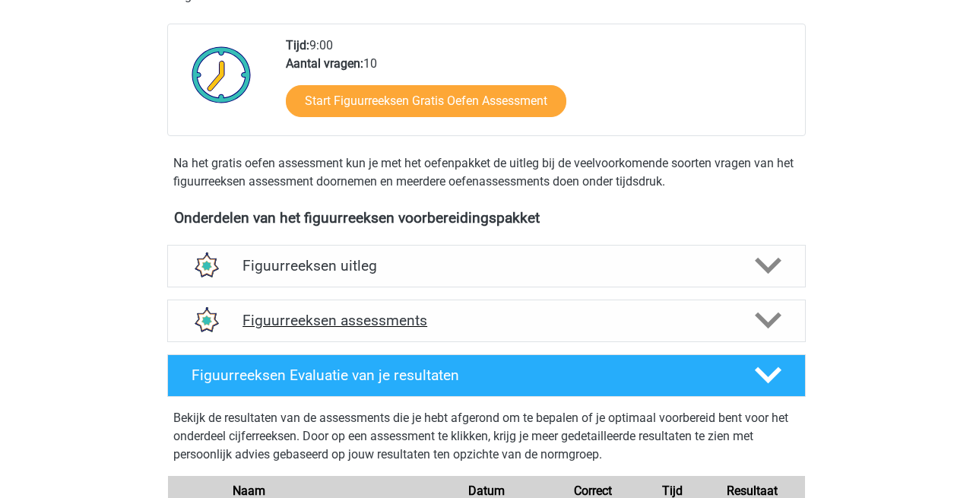
click at [511, 313] on h4 "Figuurreeksen assessments" at bounding box center [487, 320] width 488 height 17
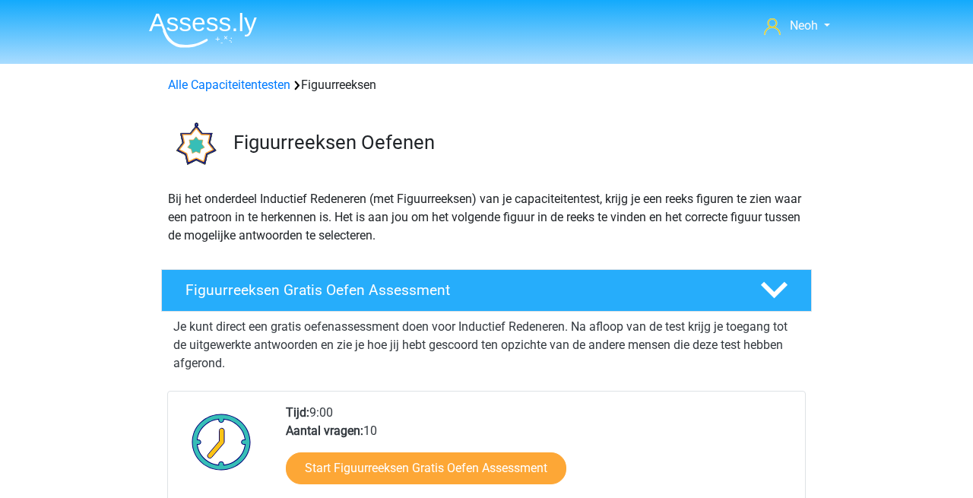
scroll to position [0, 0]
